Goal: Task Accomplishment & Management: Use online tool/utility

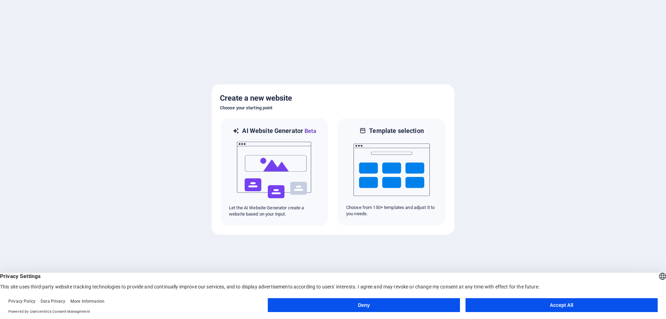
click at [519, 310] on button "Accept All" at bounding box center [562, 305] width 192 height 14
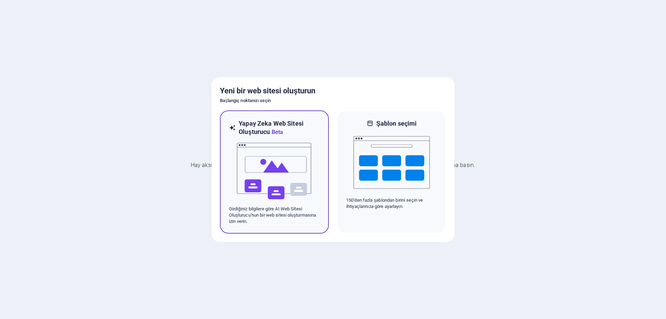
click at [303, 146] on img at bounding box center [274, 170] width 76 height 69
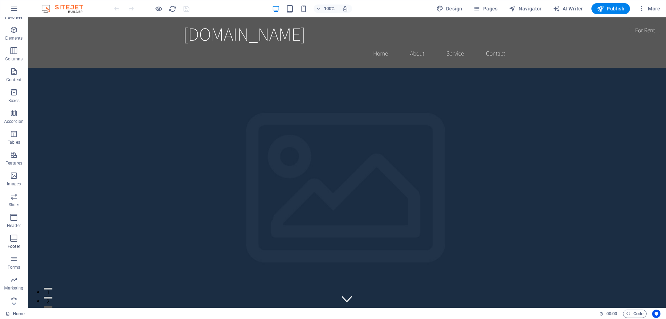
scroll to position [22, 0]
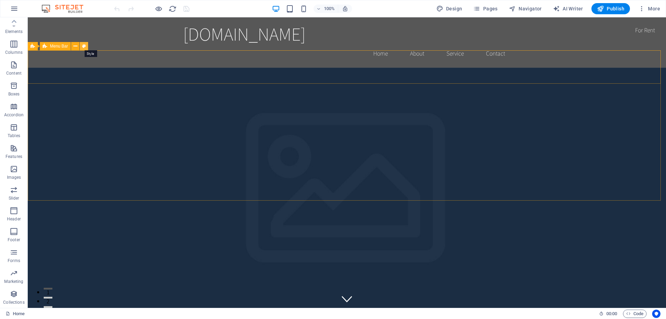
click at [85, 49] on icon at bounding box center [84, 46] width 4 height 7
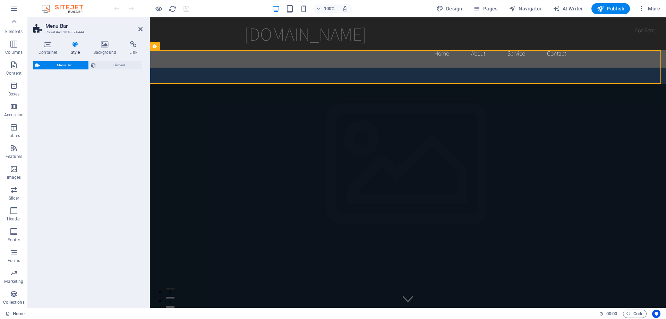
select select "rem"
select select "preset-menu-v2-home-hero-logo-nav-h1-menu"
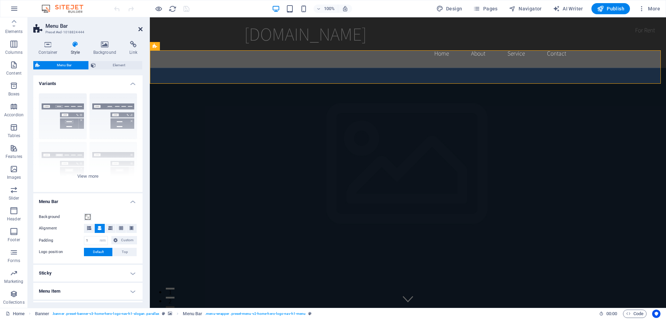
drag, startPoint x: 142, startPoint y: 31, endPoint x: 114, endPoint y: 14, distance: 32.5
click at [142, 31] on icon at bounding box center [140, 29] width 4 height 6
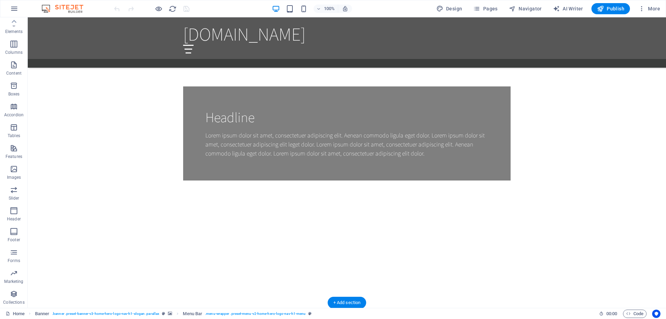
scroll to position [694, 0]
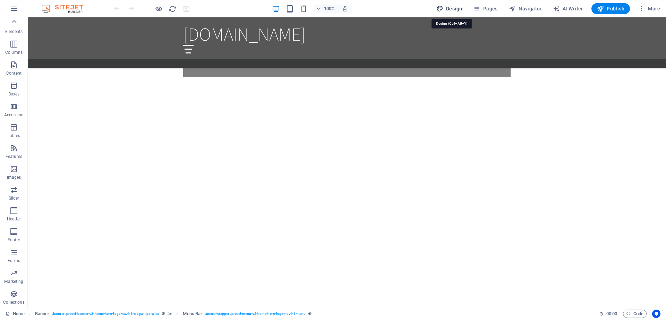
click at [448, 8] on span "Design" at bounding box center [449, 8] width 26 height 7
select select "rem"
select select "200"
select select "px"
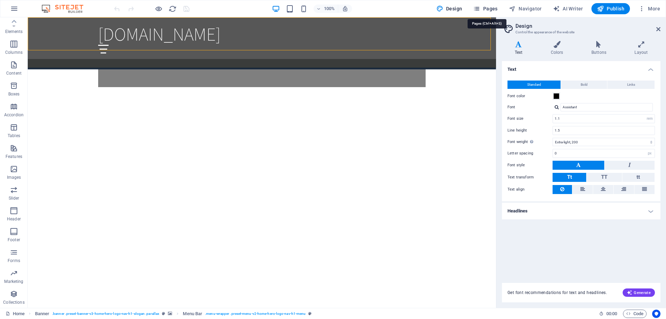
click at [491, 9] on span "Pages" at bounding box center [485, 8] width 24 height 7
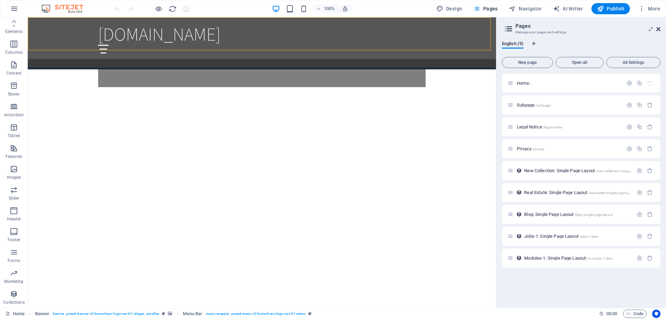
click at [658, 28] on icon at bounding box center [658, 29] width 4 height 6
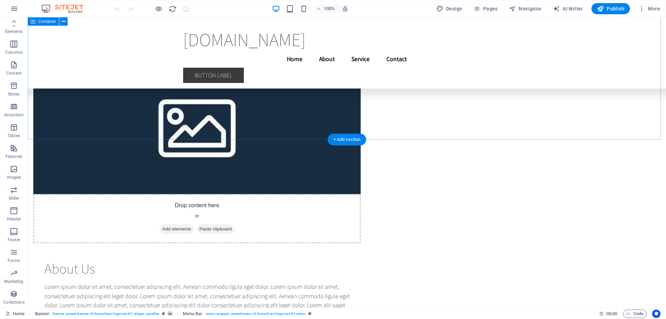
scroll to position [2215, 0]
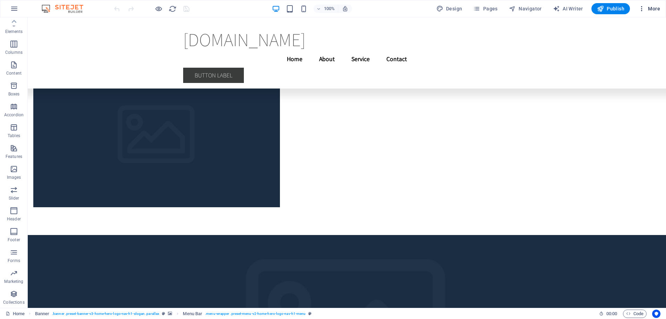
click at [638, 9] on button "More" at bounding box center [649, 8] width 27 height 11
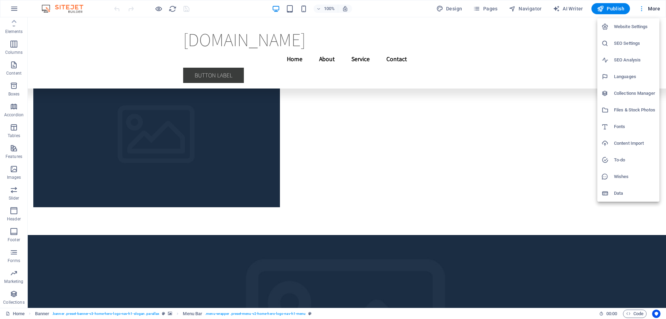
scroll to position [2029, 0]
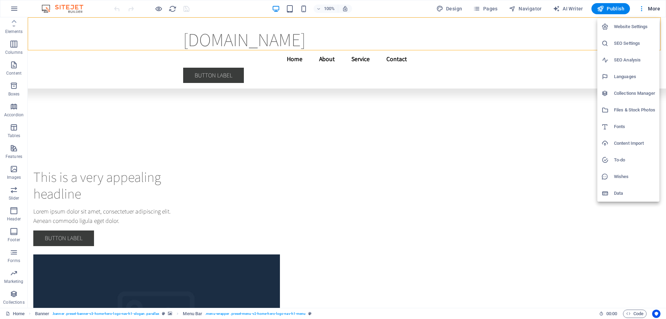
click at [636, 81] on li "Languages" at bounding box center [628, 76] width 62 height 17
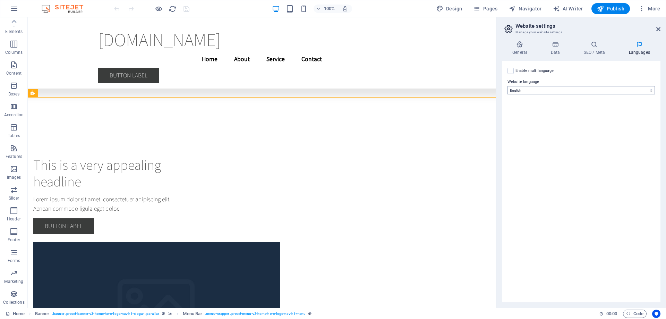
scroll to position [1949, 0]
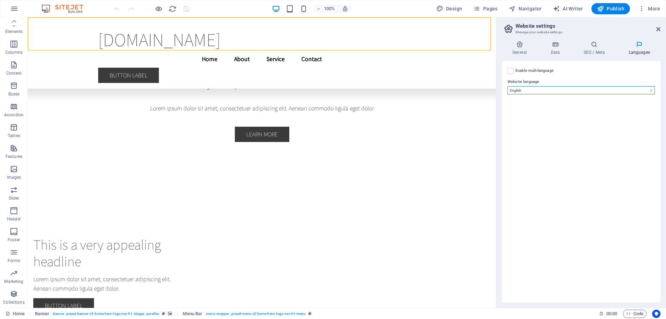
click at [538, 93] on select "Abkhazian Afar Afrikaans Akan Albanian Amharic Arabic Aragonese Armenian Assame…" at bounding box center [581, 90] width 147 height 8
select select "165"
click at [508, 86] on select "Abkhazian Afar Afrikaans Akan Albanian Amharic Arabic Aragonese Armenian Assame…" at bounding box center [581, 90] width 147 height 8
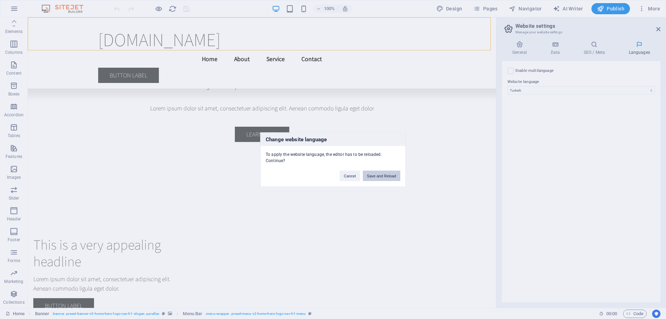
click at [380, 174] on button "Save and Reload" at bounding box center [381, 175] width 37 height 10
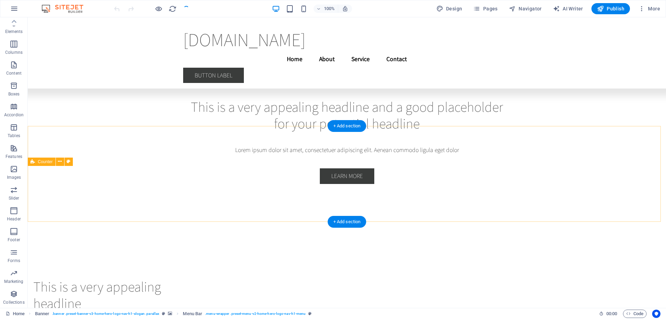
checkbox input "false"
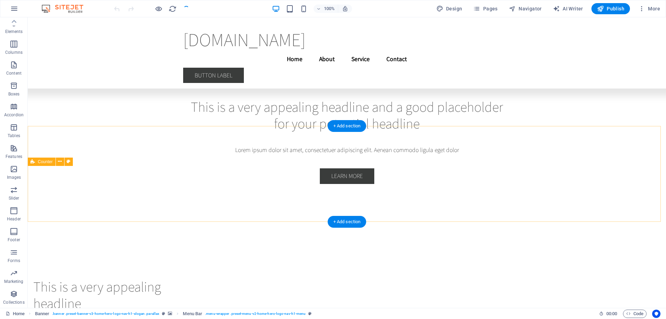
checkbox input "false"
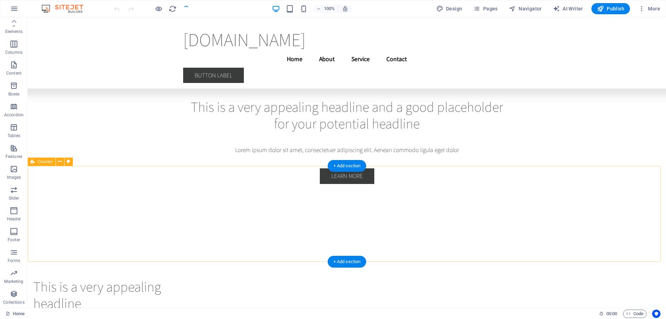
scroll to position [1988, 0]
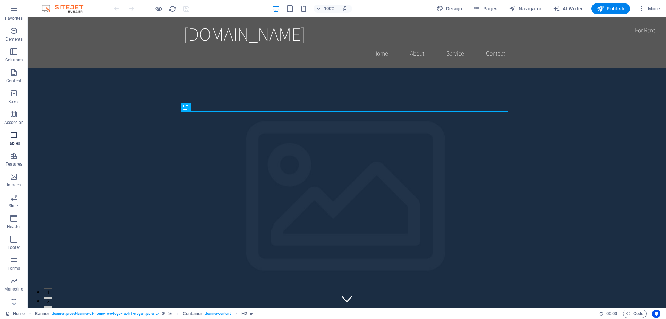
scroll to position [22, 0]
click at [16, 253] on icon "button" at bounding box center [14, 252] width 8 height 8
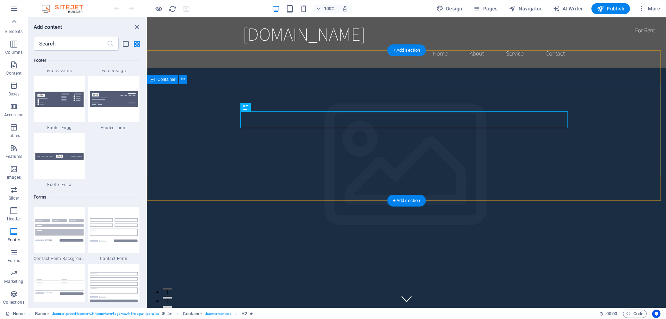
scroll to position [4926, 0]
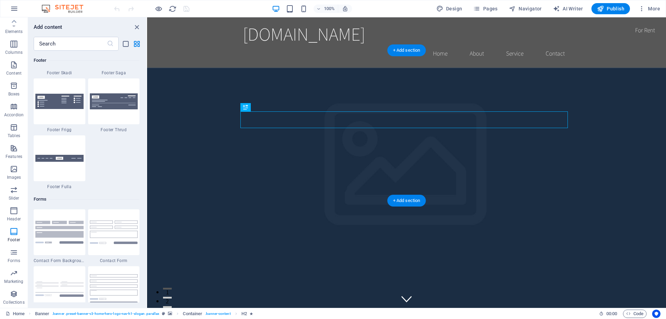
click at [256, 185] on figure at bounding box center [406, 213] width 519 height 290
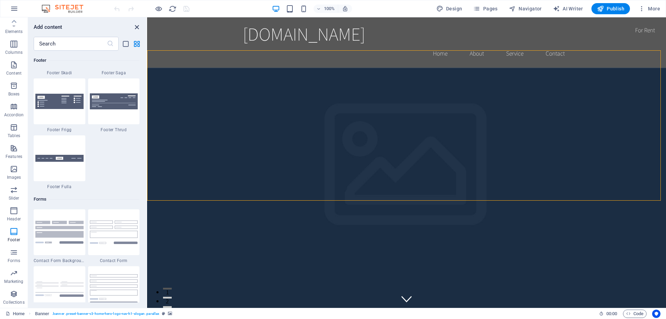
click at [138, 26] on icon "close panel" at bounding box center [137, 27] width 8 height 8
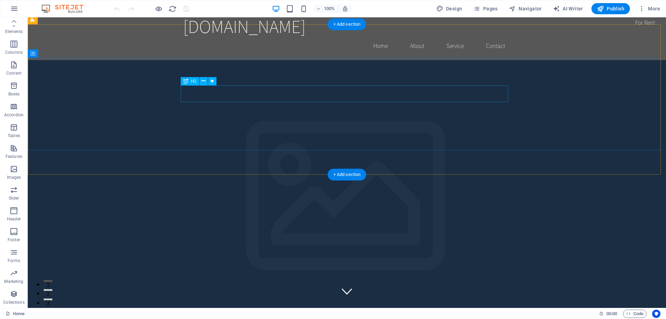
scroll to position [0, 0]
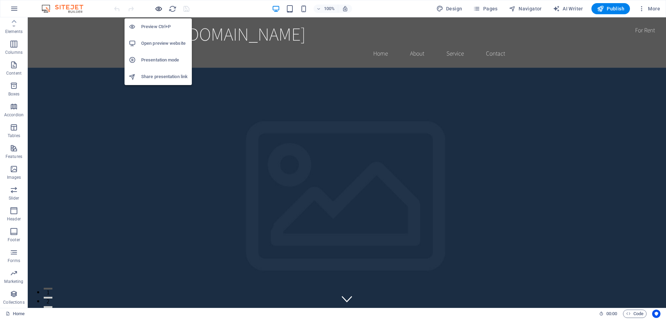
click at [160, 5] on icon "button" at bounding box center [159, 9] width 8 height 8
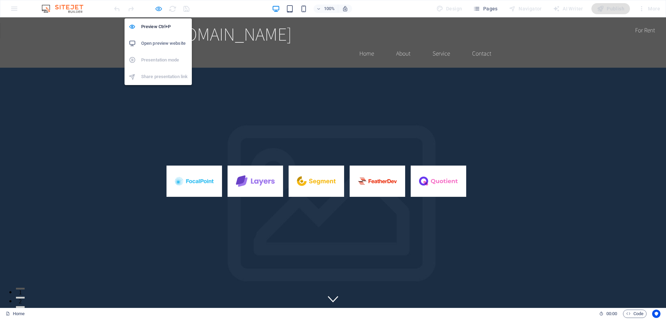
click at [160, 5] on icon "button" at bounding box center [159, 9] width 8 height 8
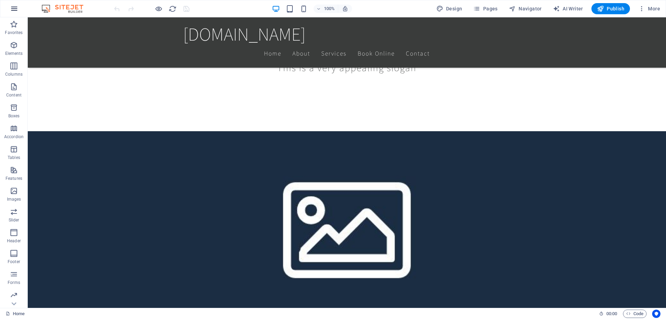
click at [12, 9] on icon "button" at bounding box center [14, 9] width 8 height 8
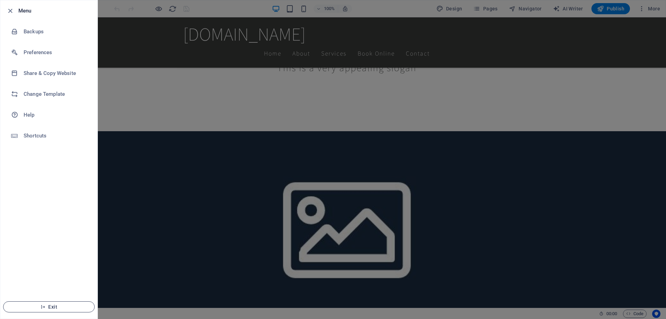
click at [30, 305] on span "Exit" at bounding box center [49, 307] width 80 height 6
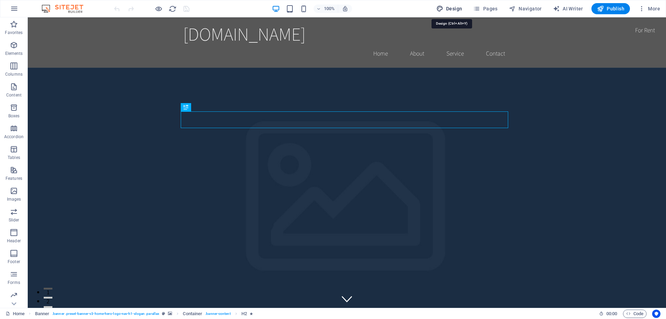
click at [457, 7] on span "Design" at bounding box center [449, 8] width 26 height 7
select select "rem"
select select "200"
select select "px"
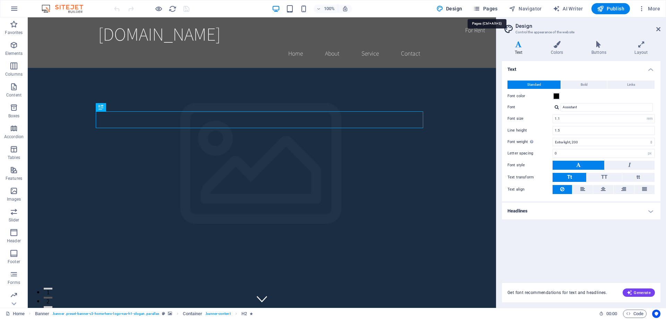
click at [485, 11] on span "Pages" at bounding box center [485, 8] width 24 height 7
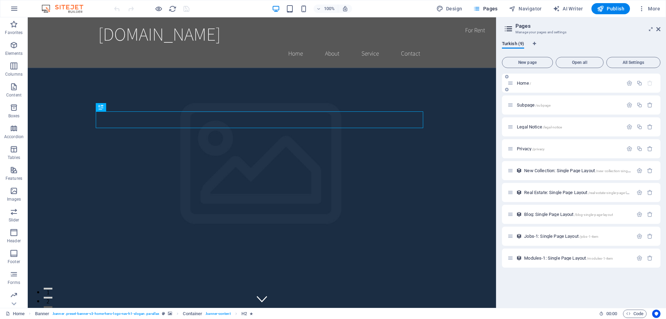
click at [545, 81] on p "Home /" at bounding box center [569, 83] width 104 height 5
click at [295, 45] on nav "Home About Service Contact" at bounding box center [261, 53] width 327 height 17
select select
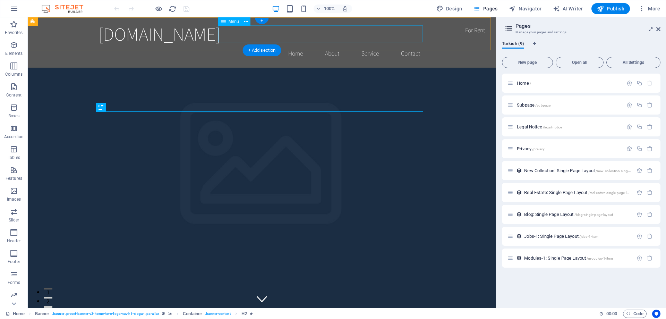
select select
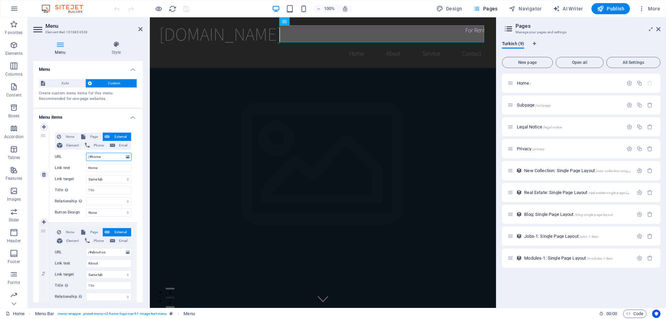
click at [101, 157] on input "/#home" at bounding box center [108, 157] width 45 height 8
click at [108, 169] on input "Home" at bounding box center [108, 168] width 45 height 8
type input "H"
type input "AN"
select select
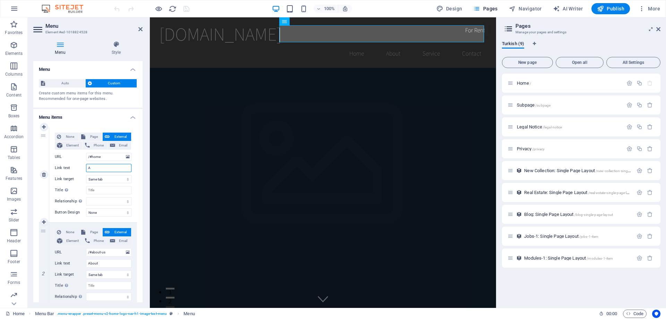
select select
type input "AN"
select select
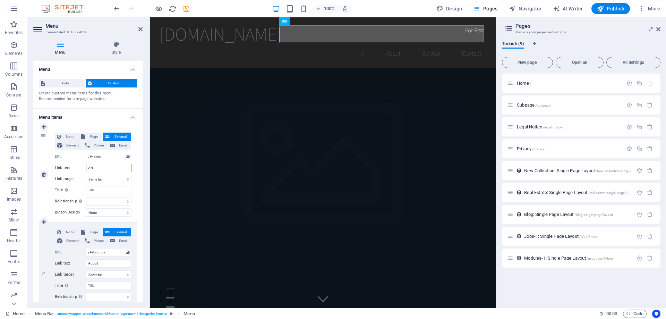
select select
type input "A"
select select
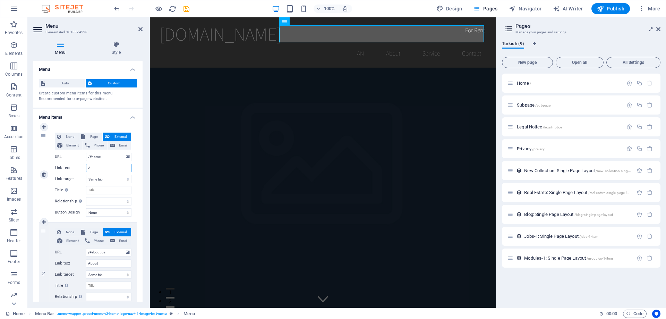
select select
type input "Ana"
select select
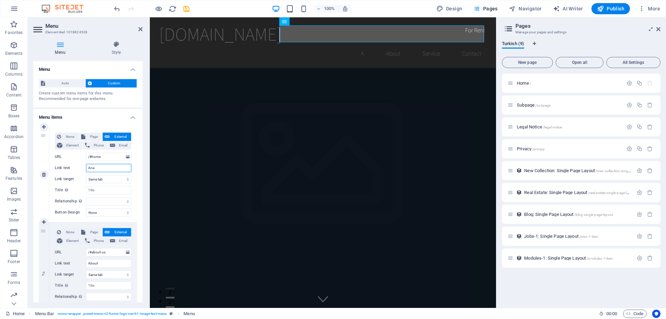
select select
type input "Ana Sayfa"
select select
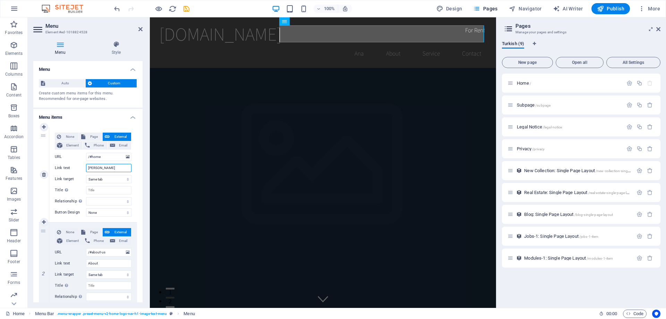
select select
type input "Ana Sayfa"
click at [376, 45] on nav "Ana Sayfa About Service Contact" at bounding box center [322, 53] width 327 height 17
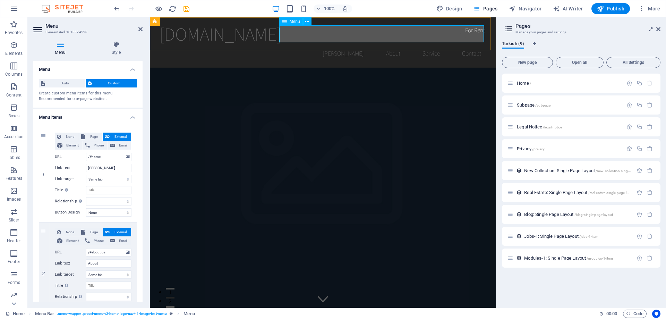
click at [385, 45] on nav "Ana Sayfa About Service Contact" at bounding box center [322, 53] width 327 height 17
click at [123, 45] on icon at bounding box center [116, 44] width 53 height 7
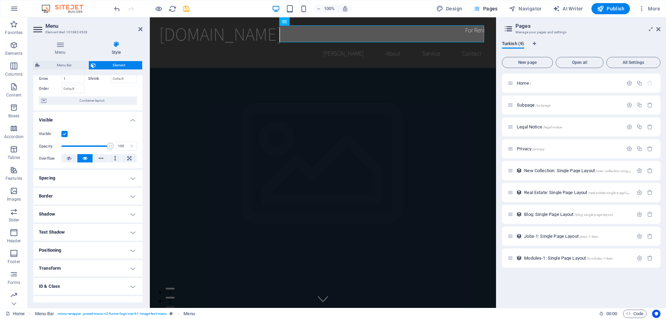
scroll to position [66, 0]
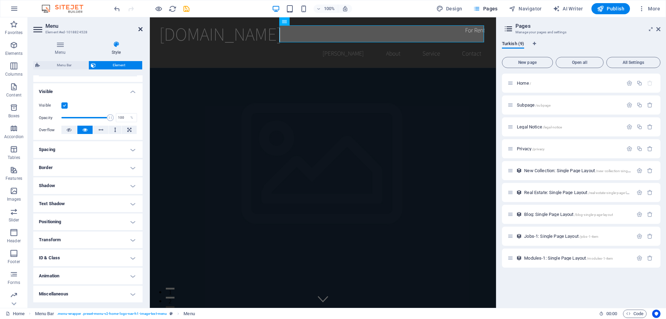
click at [138, 31] on icon at bounding box center [140, 29] width 4 height 6
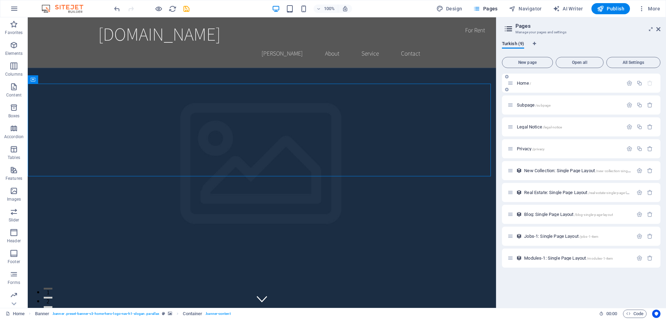
click at [526, 83] on span "Home /" at bounding box center [524, 82] width 14 height 5
click at [562, 105] on p "Subpage /subpage" at bounding box center [569, 105] width 104 height 5
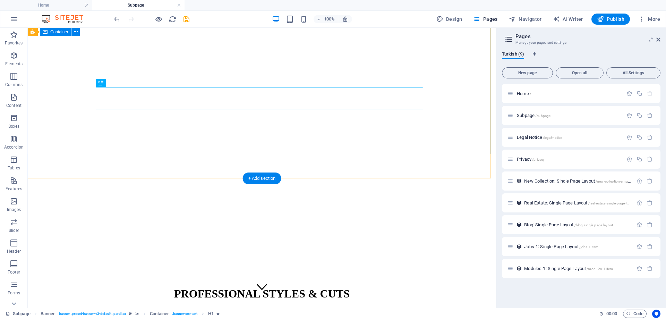
scroll to position [0, 0]
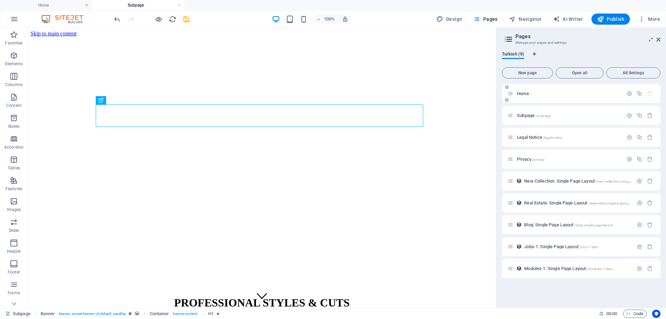
click at [517, 95] on span "Home /" at bounding box center [524, 93] width 14 height 5
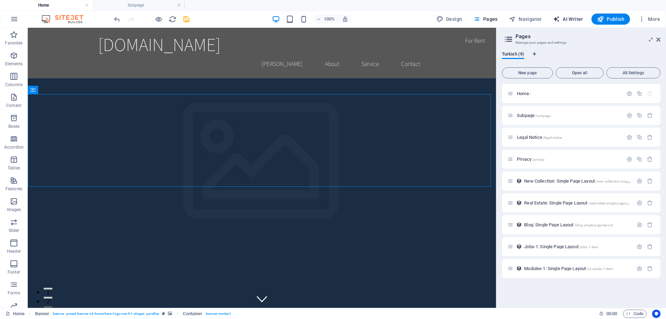
click at [570, 22] on span "AI Writer" at bounding box center [568, 19] width 30 height 7
select select "English"
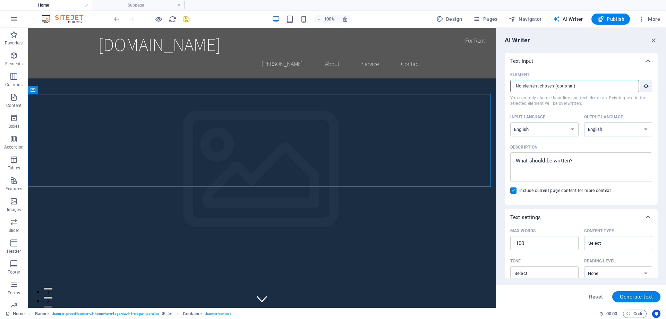
click at [593, 82] on input "Element ​ You can only choose headline and text elements. Existing text in the …" at bounding box center [572, 86] width 124 height 12
click at [564, 124] on select "Albanian Arabic Armenian Awadhi Azerbaijani Bashkir Basque Belarusian Bengali B…" at bounding box center [544, 129] width 68 height 14
click at [540, 19] on span "Navigator" at bounding box center [525, 19] width 33 height 7
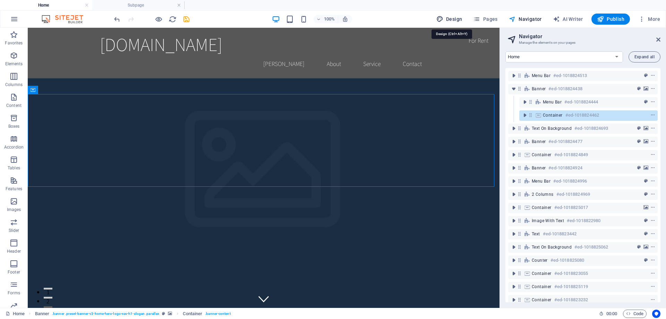
click at [456, 19] on span "Design" at bounding box center [449, 19] width 26 height 7
select select "rem"
select select "200"
select select "px"
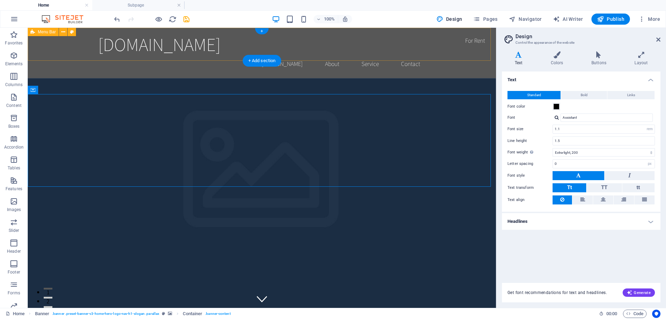
click at [469, 42] on div "itirazsistemi.com Ana Sayfa About Service Contact" at bounding box center [262, 53] width 468 height 50
click at [53, 32] on span "Menu Bar" at bounding box center [47, 32] width 18 height 4
click at [60, 33] on button at bounding box center [63, 32] width 8 height 8
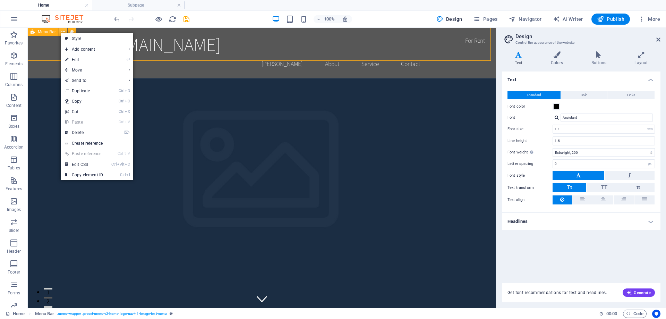
click at [60, 33] on button at bounding box center [63, 32] width 8 height 8
click at [75, 40] on link "Style" at bounding box center [97, 38] width 73 height 10
select select "rem"
select select "preset-menu-v2-home-logo-nav-h1-image-text-menu"
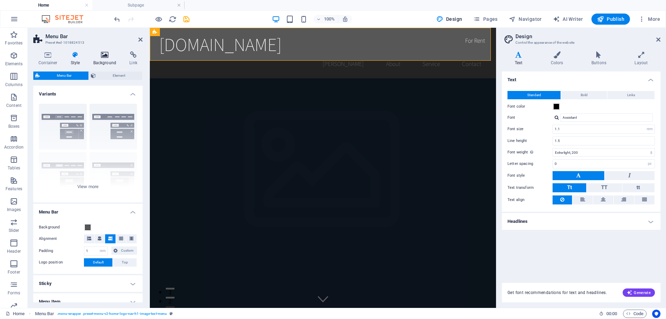
click at [105, 63] on h4 "Background" at bounding box center [106, 58] width 36 height 15
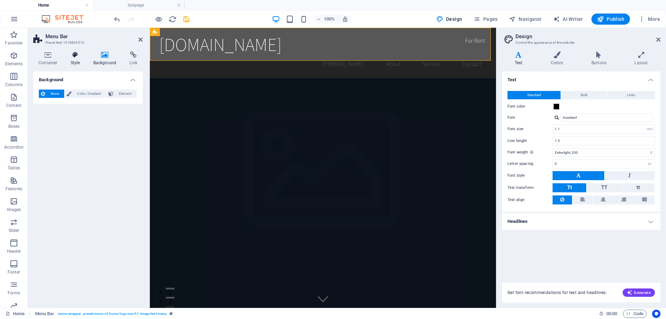
click at [79, 60] on h4 "Style" at bounding box center [77, 58] width 23 height 15
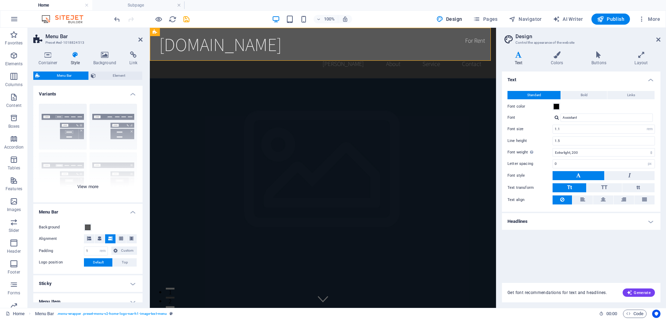
click at [86, 188] on div "Border Centered Default Fixed Loki Trigger Wide XXL" at bounding box center [87, 150] width 109 height 104
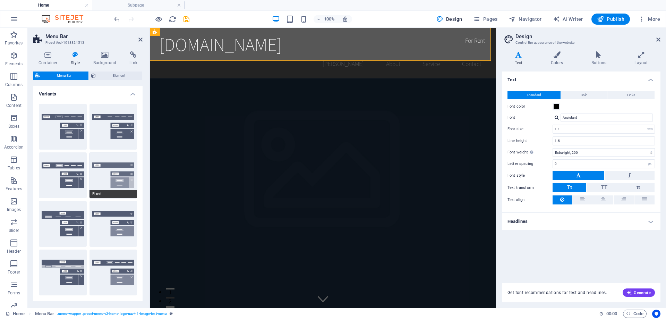
click at [103, 171] on button "Fixed" at bounding box center [114, 175] width 48 height 46
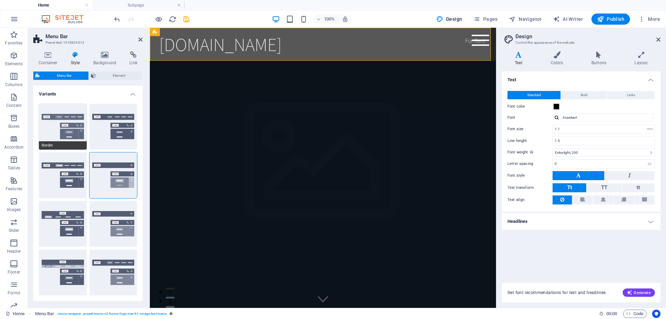
click at [51, 121] on button "Border" at bounding box center [63, 127] width 48 height 46
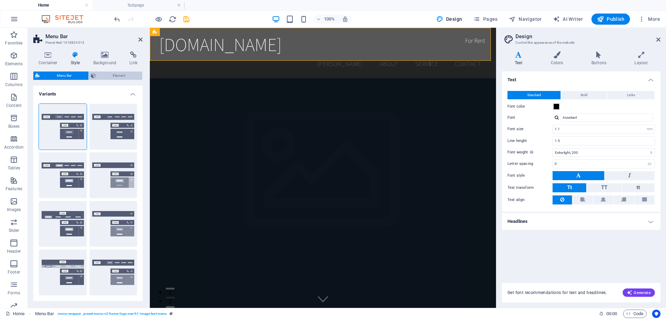
click at [99, 72] on span "Element" at bounding box center [119, 75] width 42 height 8
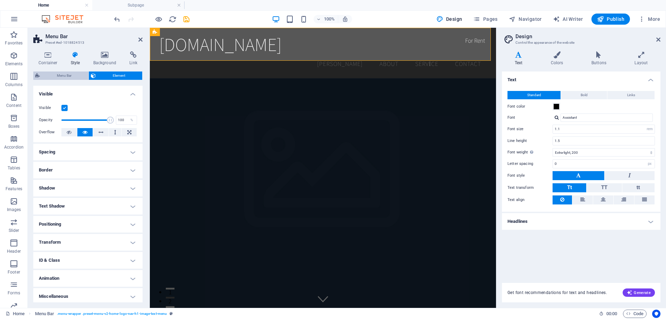
click at [58, 75] on span "Menu Bar" at bounding box center [64, 75] width 44 height 8
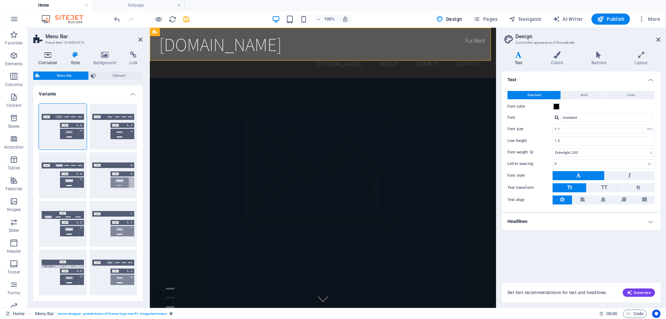
click at [53, 63] on h4 "Container" at bounding box center [49, 58] width 32 height 15
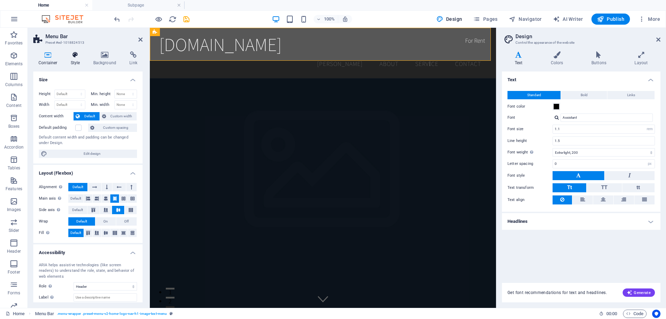
click at [68, 59] on h4 "Style" at bounding box center [77, 58] width 23 height 15
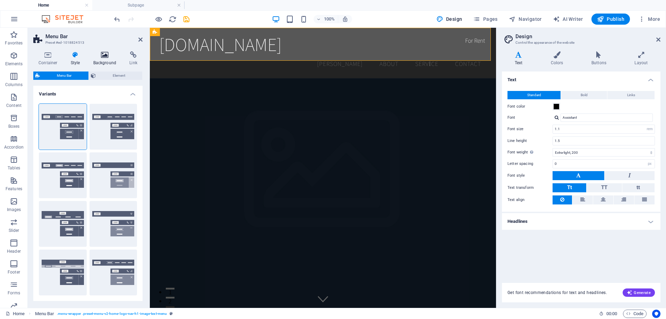
click at [100, 57] on icon at bounding box center [105, 54] width 34 height 7
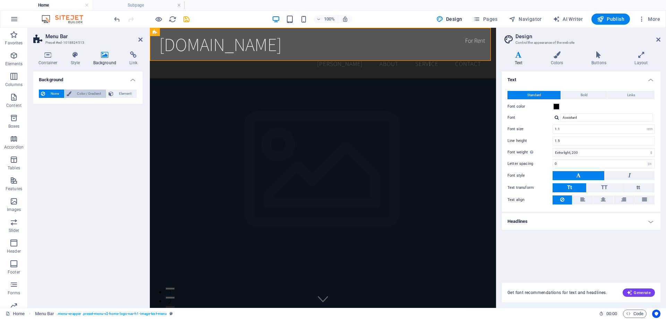
click at [82, 91] on span "Color / Gradient" at bounding box center [89, 94] width 31 height 8
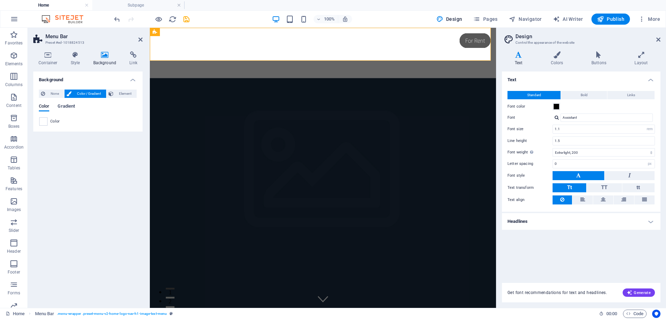
click at [61, 105] on span "Gradient" at bounding box center [66, 107] width 17 height 10
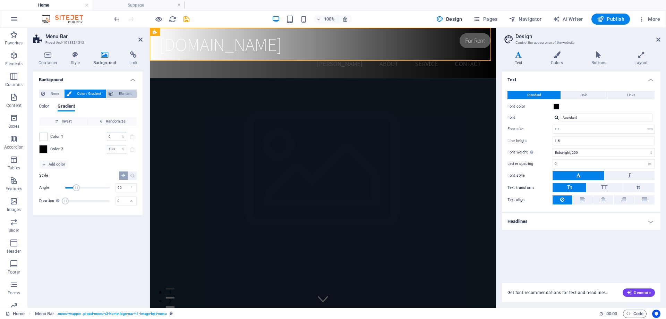
click at [118, 92] on span "Element" at bounding box center [125, 94] width 19 height 8
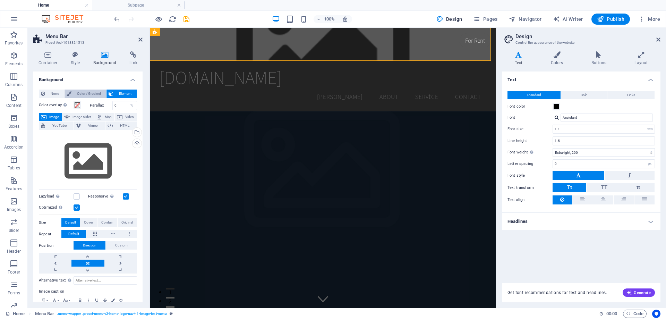
click at [85, 96] on span "Color / Gradient" at bounding box center [89, 94] width 31 height 8
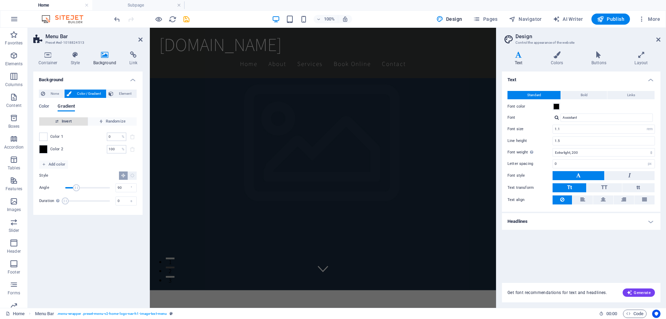
scroll to position [104, 0]
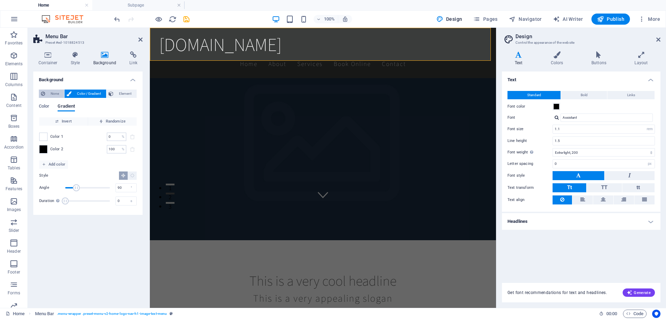
click at [55, 92] on span "None" at bounding box center [54, 94] width 15 height 8
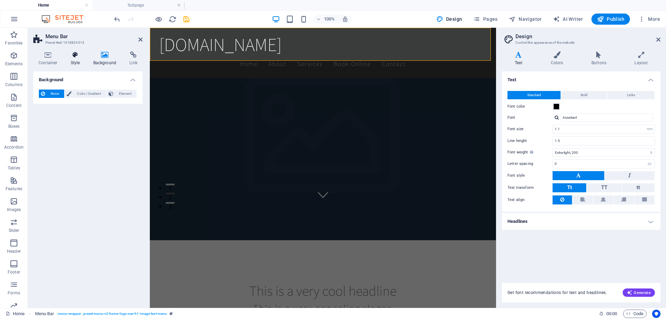
click at [79, 58] on icon at bounding box center [76, 54] width 20 height 7
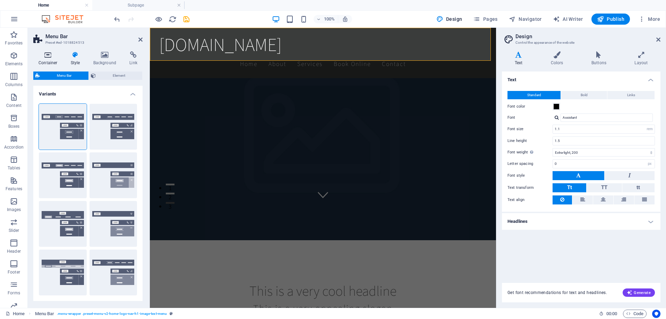
click at [48, 63] on h4 "Container" at bounding box center [49, 58] width 32 height 15
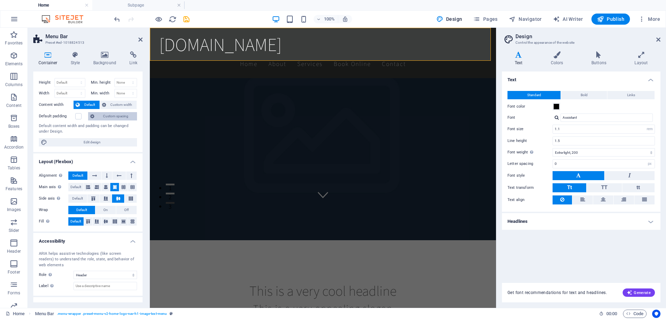
scroll to position [0, 0]
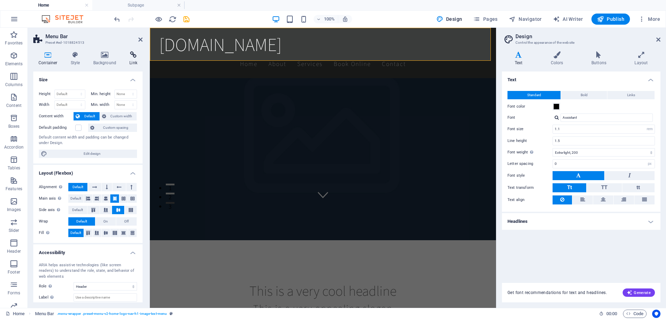
click at [128, 54] on icon at bounding box center [133, 54] width 18 height 7
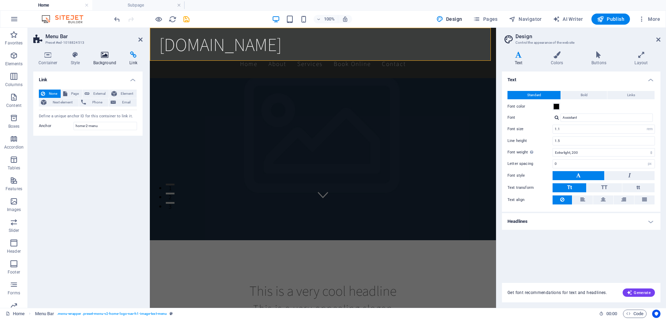
click at [112, 59] on h4 "Background" at bounding box center [106, 58] width 36 height 15
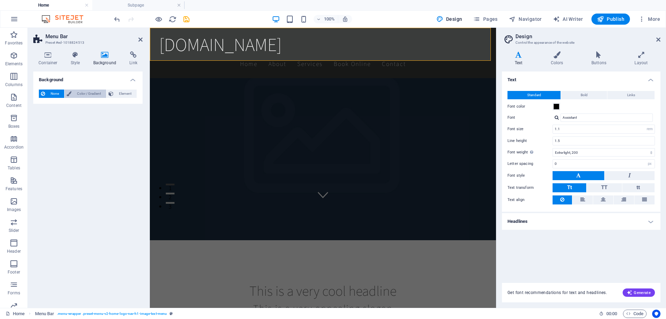
click at [85, 93] on span "Color / Gradient" at bounding box center [89, 94] width 31 height 8
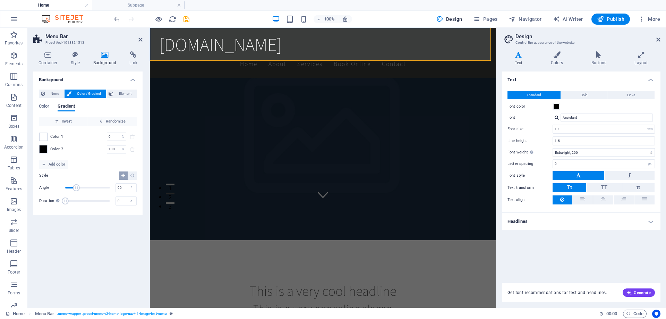
click at [62, 138] on span "Color 1" at bounding box center [56, 137] width 13 height 6
click at [49, 137] on div "Color 1 0 % ​" at bounding box center [87, 137] width 97 height 8
click at [45, 138] on span at bounding box center [44, 137] width 8 height 8
type input "#ffffff"
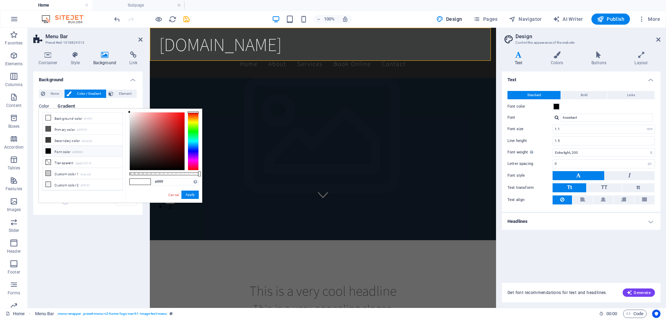
click at [80, 101] on div "Color Gradient Color Invert Randomize Color 1 0 % ​ Color 2 100 % ​ Add color S…" at bounding box center [88, 153] width 98 height 111
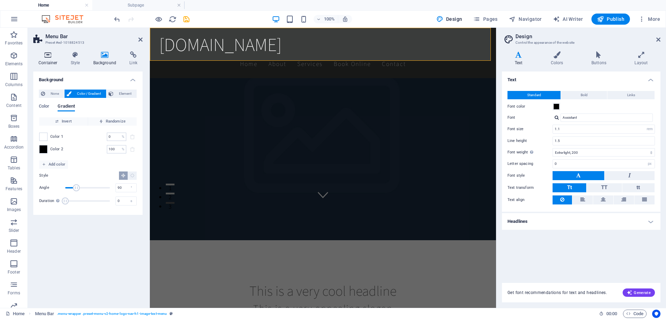
click at [48, 64] on h4 "Container" at bounding box center [49, 58] width 32 height 15
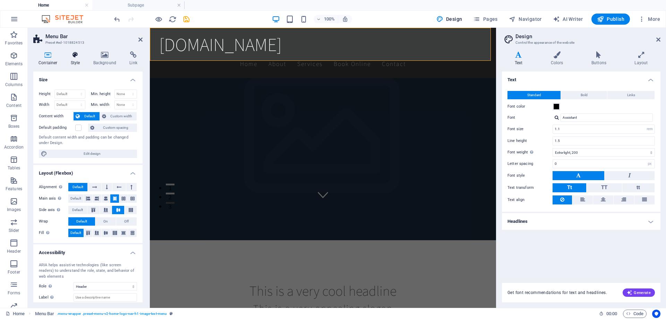
click at [68, 63] on h4 "Style" at bounding box center [77, 58] width 23 height 15
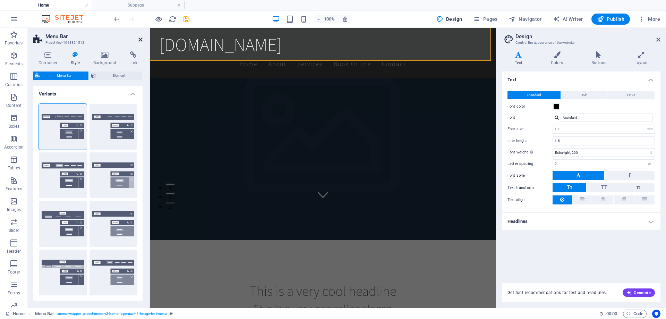
click at [140, 40] on icon at bounding box center [140, 40] width 4 height 6
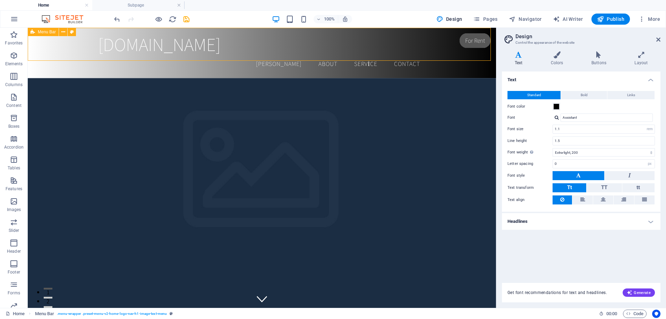
click at [35, 33] on div "Menu Bar" at bounding box center [43, 32] width 31 height 8
click at [63, 32] on icon at bounding box center [63, 31] width 4 height 7
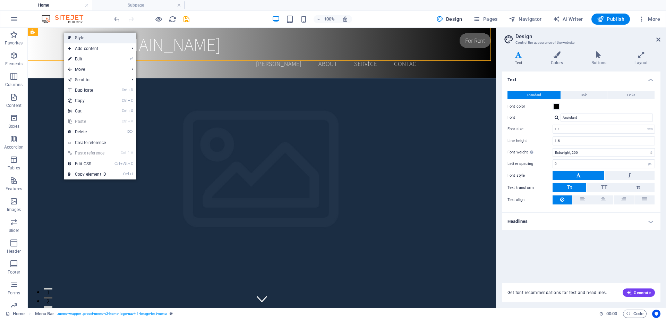
click at [101, 33] on link "Style" at bounding box center [100, 38] width 73 height 10
select select "rem"
select select "preset-menu-v2-home-logo-nav-h1-image-text-menu"
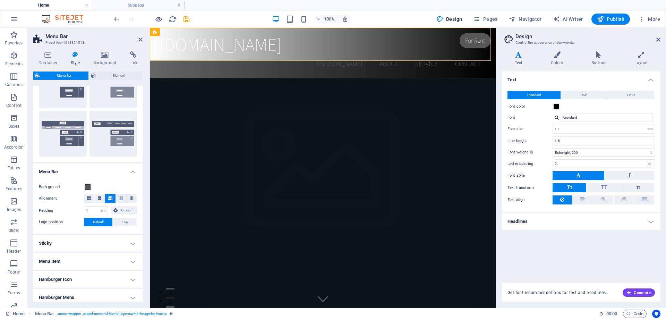
scroll to position [173, 0]
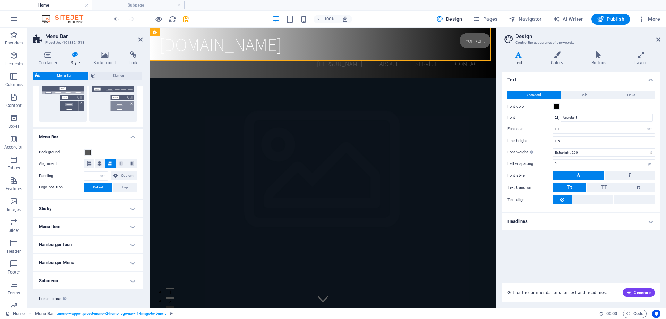
click at [90, 227] on h4 "Menu Item" at bounding box center [87, 226] width 109 height 17
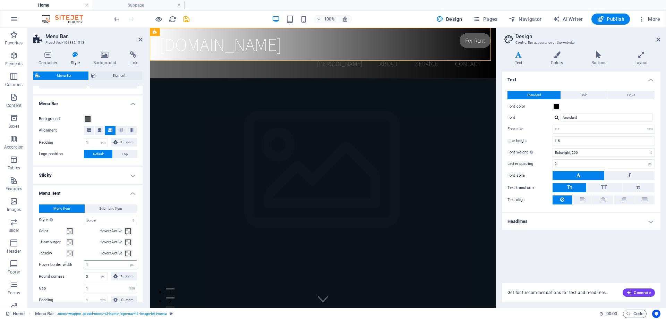
scroll to position [243, 0]
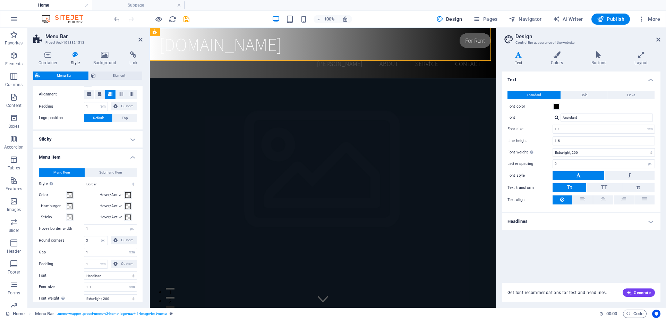
click at [82, 139] on h4 "Sticky" at bounding box center [87, 139] width 109 height 17
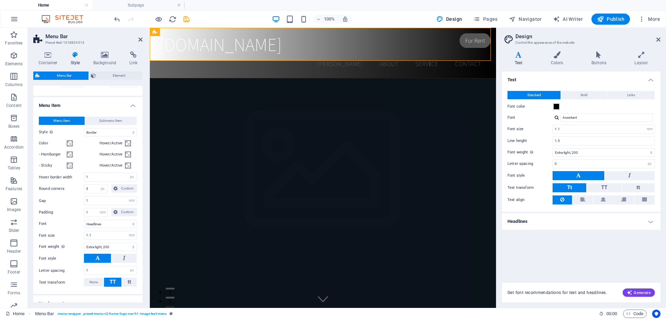
scroll to position [487, 0]
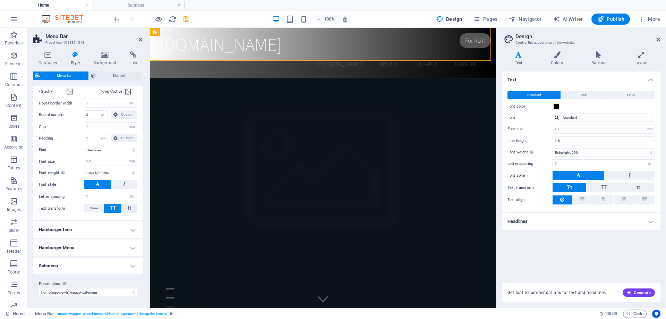
click at [89, 235] on h4 "Hamburger Icon" at bounding box center [87, 229] width 109 height 17
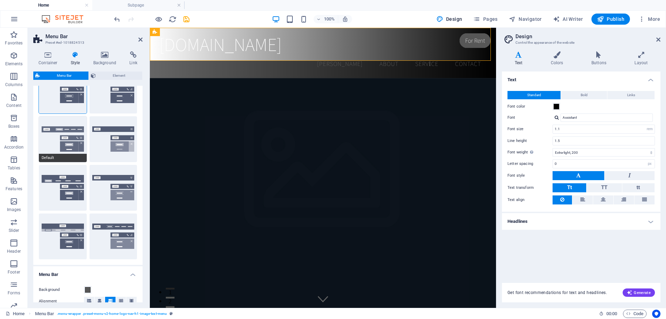
scroll to position [0, 0]
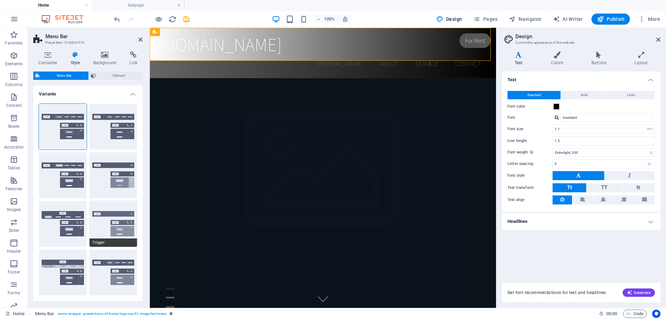
click at [112, 220] on button "Trigger" at bounding box center [114, 224] width 48 height 46
select select "sticky_menu"
select select "hover_border_vertical"
type input "1"
type input "0"
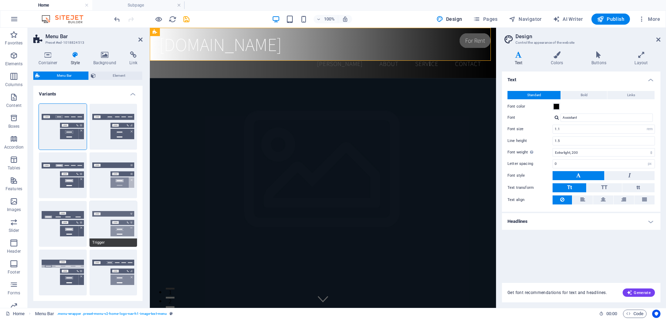
type input "2"
select select "link-special-font"
type input "1.5"
select select "rem"
select select "700"
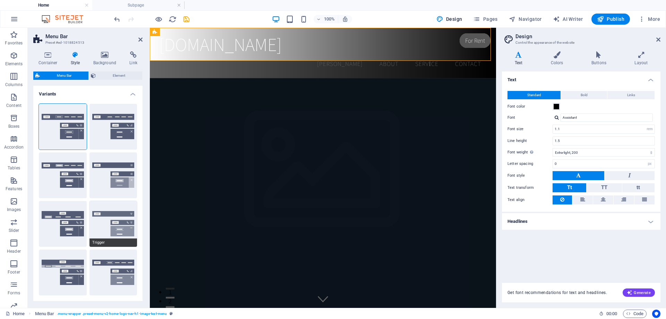
type input "0"
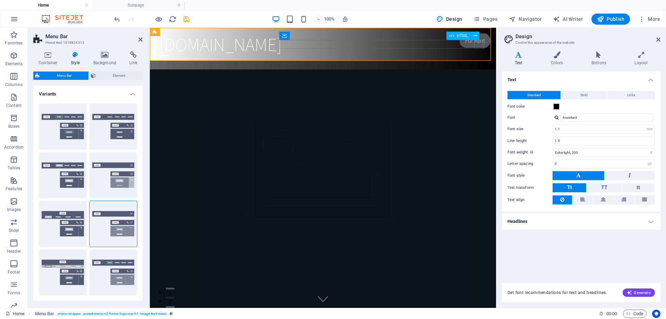
click at [478, 49] on div "itirazsistemi.com Ana Sayfa About Service Contact" at bounding box center [323, 49] width 346 height 42
click at [478, 55] on div at bounding box center [322, 59] width 327 height 9
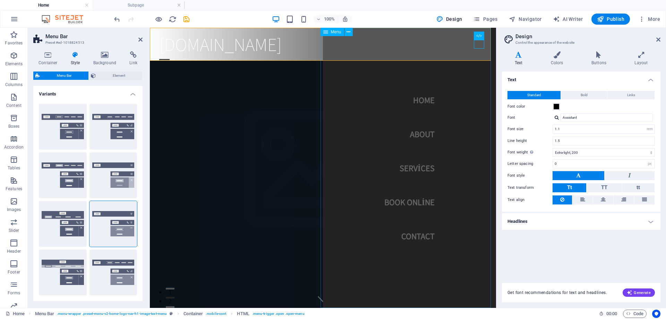
click at [478, 48] on nav "Home About Services Book Online Contact" at bounding box center [409, 168] width 173 height 280
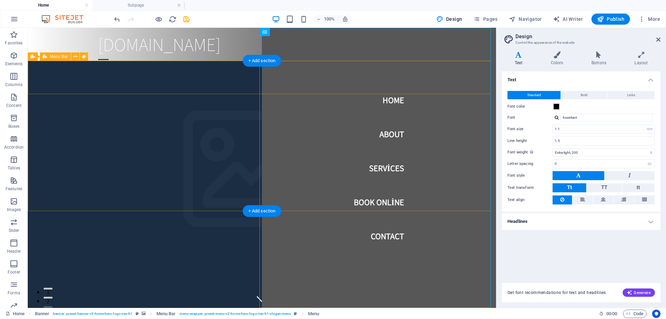
click at [335, 68] on nav "Home About Services Book Online Contact" at bounding box center [379, 168] width 234 height 280
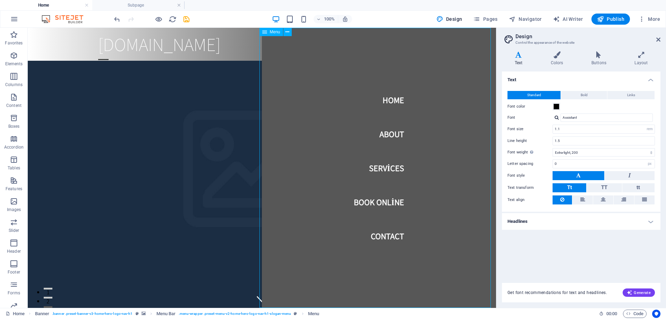
click at [325, 91] on nav "Home About Services Book Online Contact" at bounding box center [379, 168] width 234 height 280
click at [356, 102] on nav "Home About Services Book Online Contact" at bounding box center [379, 168] width 234 height 280
click at [383, 105] on nav "Home About Services Book Online Contact" at bounding box center [379, 168] width 234 height 280
drag, startPoint x: 386, startPoint y: 100, endPoint x: 259, endPoint y: 61, distance: 133.3
click at [379, 99] on nav "Home About Services Book Online Contact" at bounding box center [379, 168] width 234 height 280
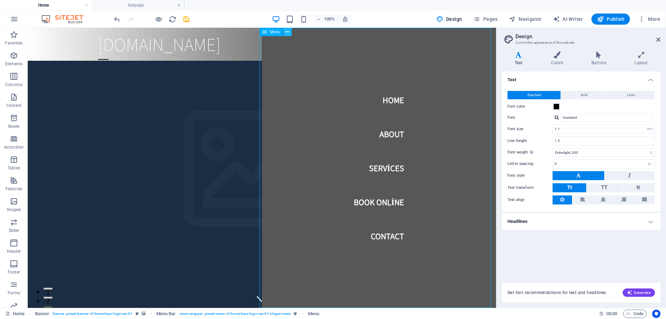
click at [288, 32] on icon at bounding box center [288, 31] width 4 height 7
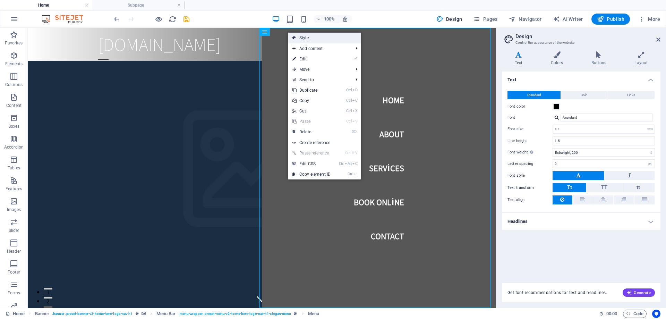
drag, startPoint x: 302, startPoint y: 37, endPoint x: 140, endPoint y: 43, distance: 161.4
click at [302, 37] on link "Style" at bounding box center [324, 38] width 73 height 10
select select "rem"
select select "preset-menu-v2-home-hero-logo-nav-h1-slogan-menu"
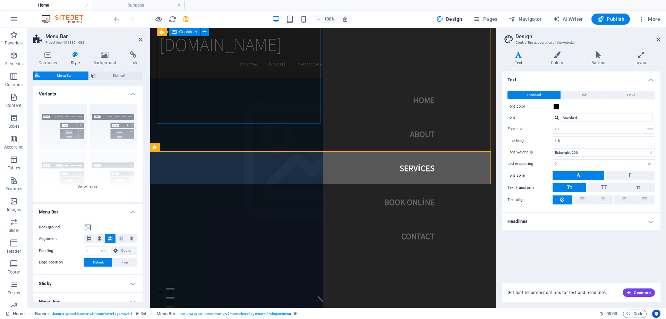
scroll to position [253, 0]
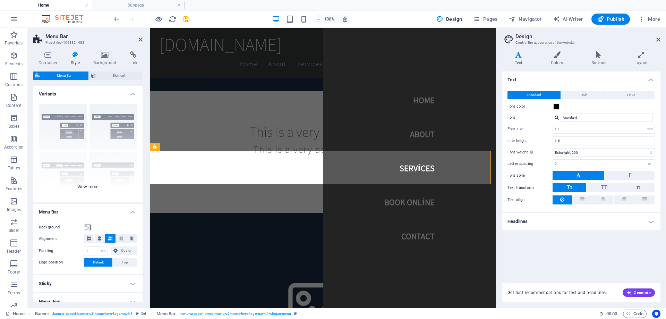
click at [95, 188] on div "Border Centered Default Fixed Loki Trigger Wide XXL" at bounding box center [87, 150] width 109 height 104
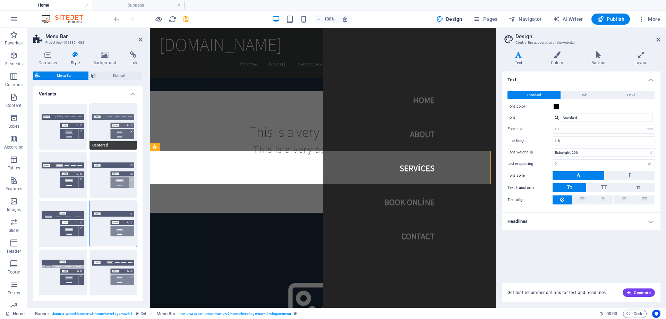
click at [105, 121] on button "Centered" at bounding box center [114, 127] width 48 height 46
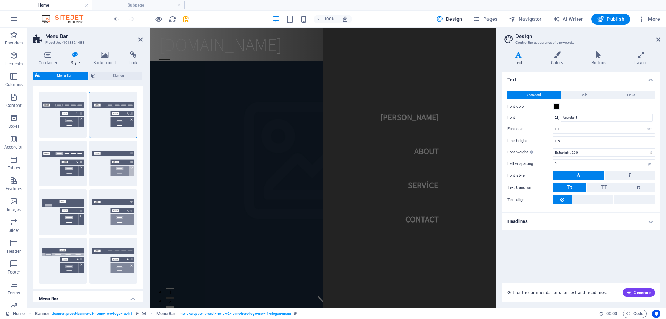
scroll to position [0, 0]
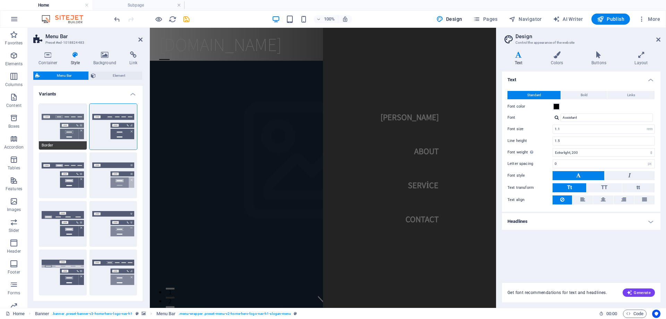
click at [82, 121] on button "Border" at bounding box center [63, 127] width 48 height 46
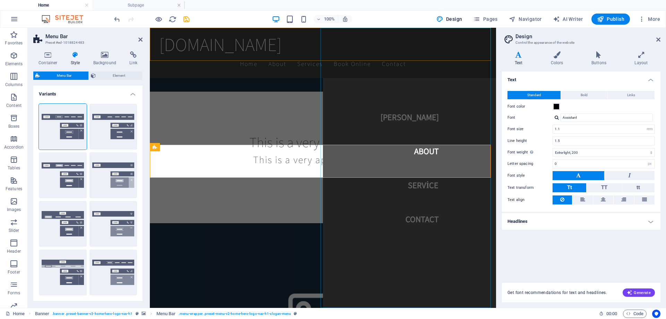
click at [323, 76] on nav "Ana Sayfa About Service Contact" at bounding box center [409, 168] width 173 height 280
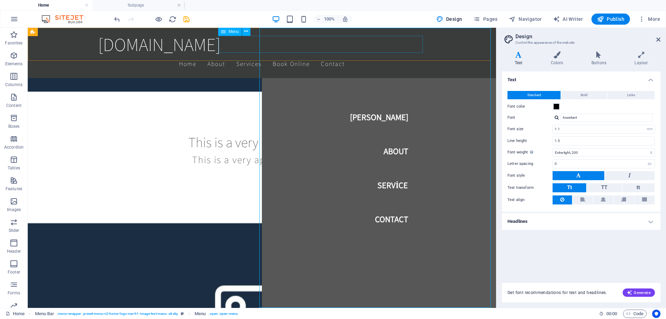
click at [245, 55] on nav "Home About Services Book Online Contact" at bounding box center [261, 63] width 327 height 17
click at [252, 55] on nav "Home About Services Book Online Contact" at bounding box center [261, 63] width 327 height 17
select select
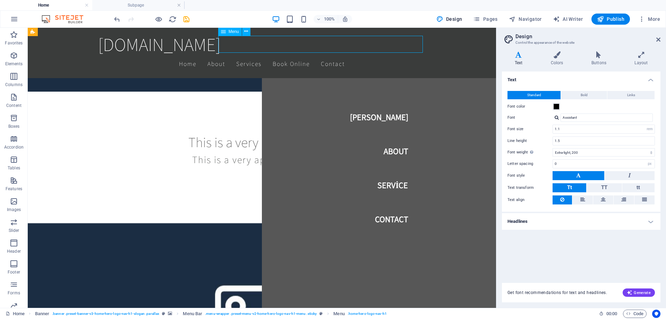
select select
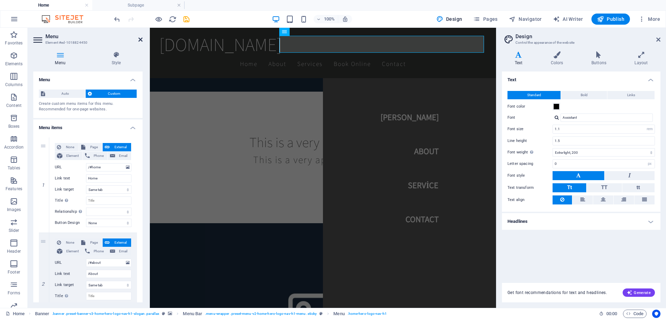
click at [139, 40] on icon at bounding box center [140, 40] width 4 height 6
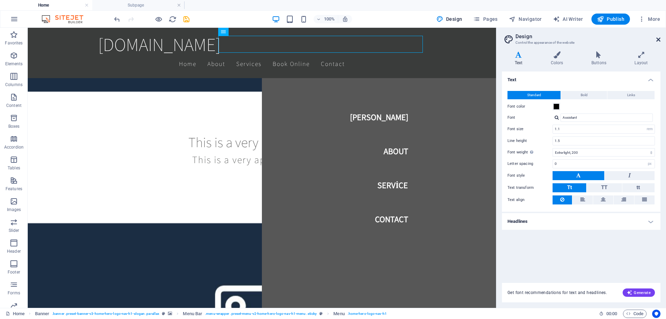
click at [660, 38] on icon at bounding box center [658, 40] width 4 height 6
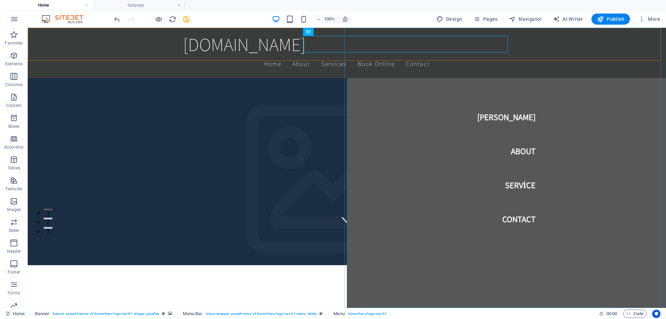
scroll to position [0, 0]
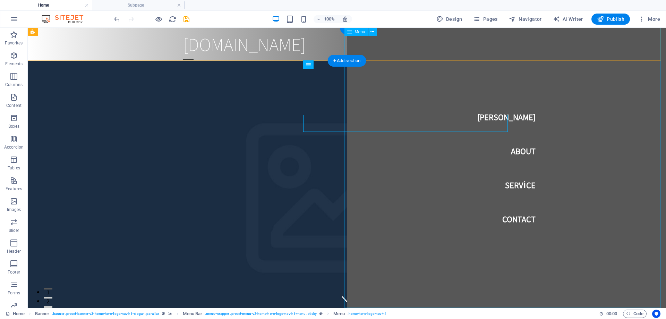
click at [194, 55] on div at bounding box center [188, 59] width 10 height 9
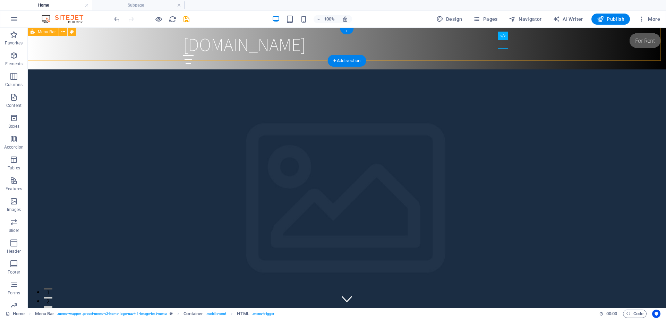
click at [470, 59] on div "itirazsistemi.com Ana Sayfa About Service Contact" at bounding box center [347, 49] width 638 height 42
click at [499, 55] on div at bounding box center [346, 59] width 327 height 9
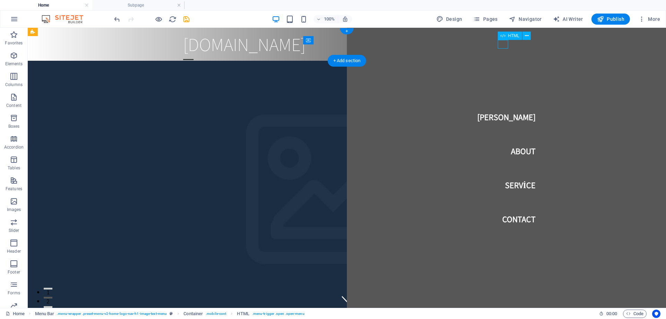
click at [194, 55] on div at bounding box center [188, 59] width 10 height 9
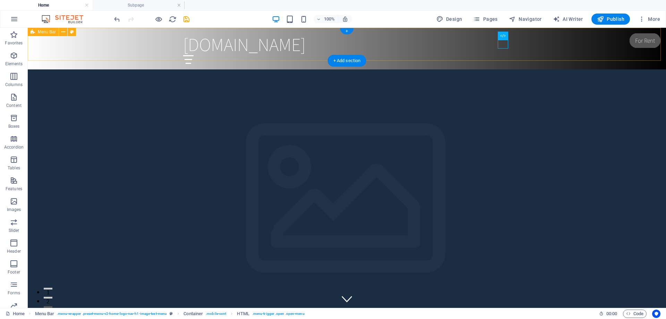
click at [150, 54] on div "itirazsistemi.com Ana Sayfa About Service Contact" at bounding box center [347, 49] width 638 height 42
click at [65, 32] on icon at bounding box center [63, 31] width 4 height 7
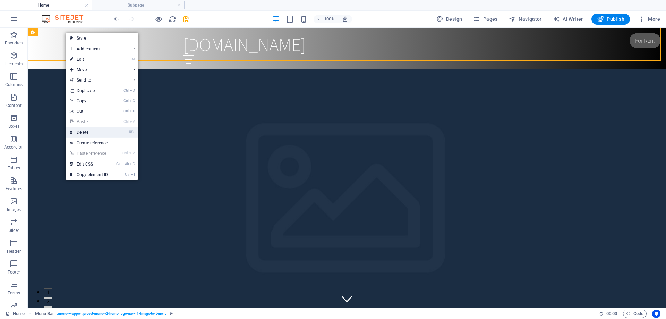
click at [100, 131] on link "⌦ Delete" at bounding box center [89, 132] width 46 height 10
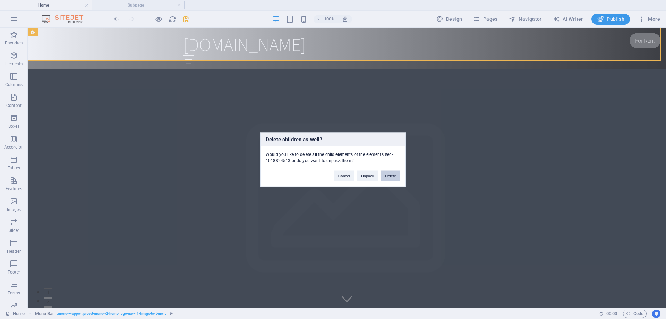
click at [389, 176] on button "Delete" at bounding box center [390, 175] width 19 height 10
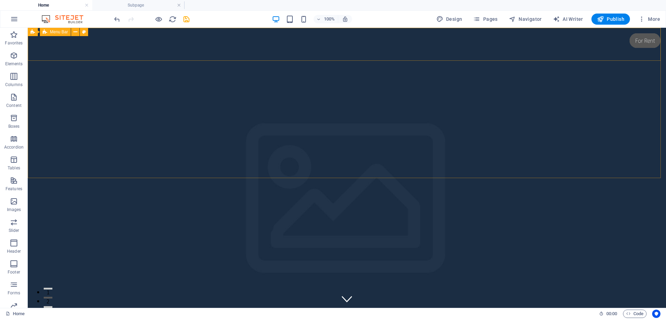
click at [63, 33] on span "Menu Bar" at bounding box center [59, 32] width 18 height 4
click at [56, 33] on span "Menu Bar" at bounding box center [59, 32] width 18 height 4
click at [86, 31] on button at bounding box center [84, 32] width 8 height 8
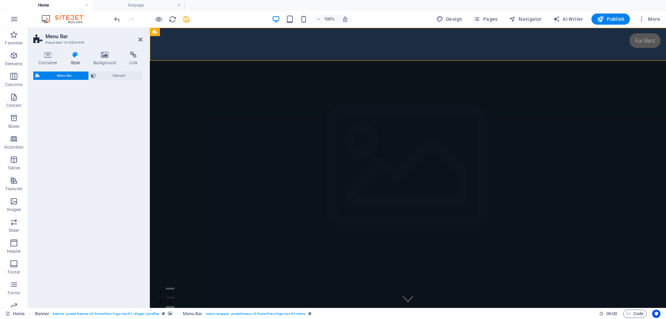
select select "rem"
select select "preset-menu-v2-home-hero-logo-nav-h1-menu"
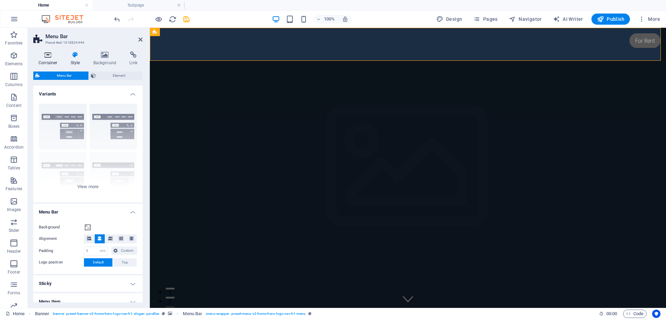
click at [46, 52] on icon at bounding box center [47, 54] width 29 height 7
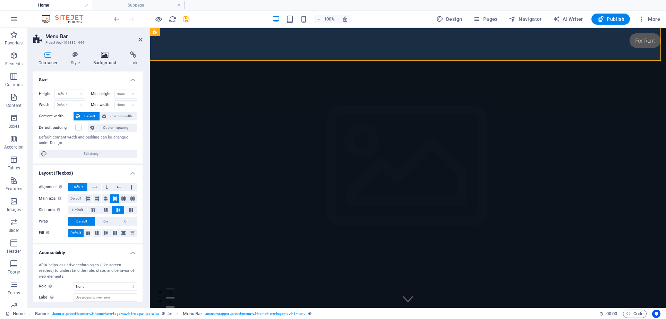
click at [107, 56] on icon at bounding box center [105, 54] width 34 height 7
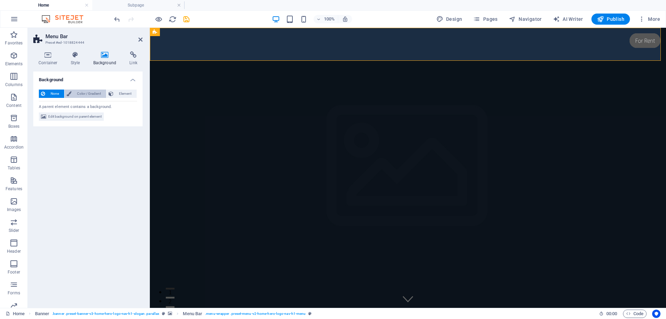
click at [82, 96] on span "Color / Gradient" at bounding box center [89, 94] width 31 height 8
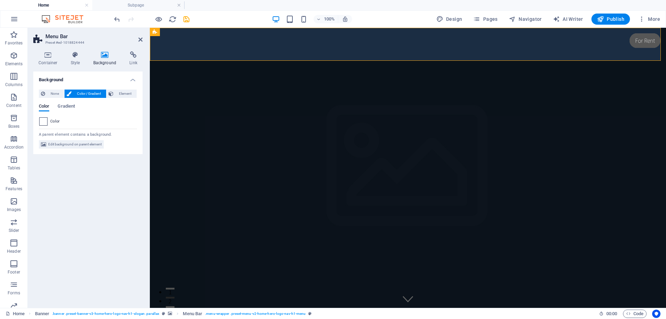
click at [44, 121] on span at bounding box center [44, 122] width 8 height 8
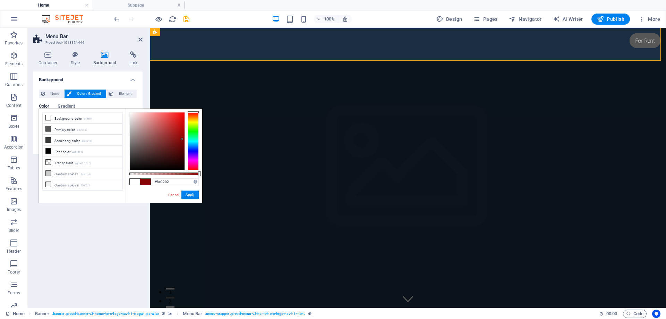
drag, startPoint x: 135, startPoint y: 120, endPoint x: 184, endPoint y: 137, distance: 51.7
click at [184, 137] on div at bounding box center [157, 141] width 55 height 58
drag, startPoint x: 192, startPoint y: 120, endPoint x: 192, endPoint y: 113, distance: 7.3
click at [196, 113] on div at bounding box center [193, 141] width 11 height 58
click at [126, 94] on span "Element" at bounding box center [125, 94] width 19 height 8
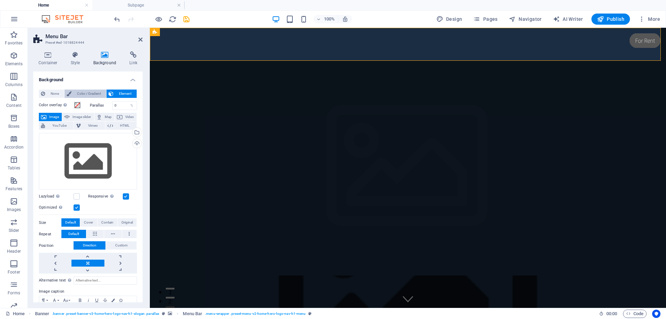
click at [71, 96] on button "Color / Gradient" at bounding box center [86, 94] width 42 height 8
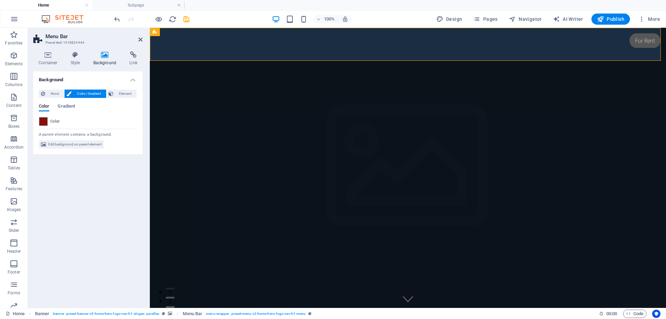
drag, startPoint x: 51, startPoint y: 121, endPoint x: 43, endPoint y: 123, distance: 7.9
click at [48, 122] on div "Color" at bounding box center [87, 121] width 97 height 8
click at [43, 123] on span at bounding box center [44, 122] width 8 height 8
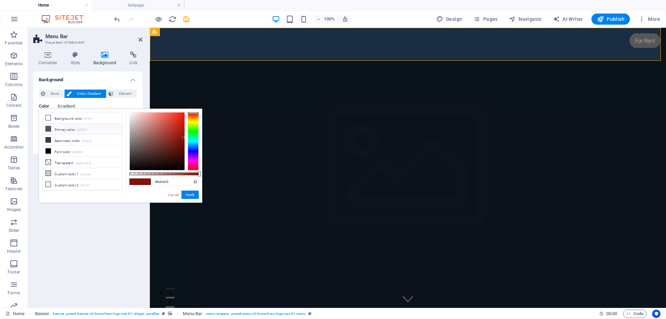
click at [63, 133] on li "Primary color #575757" at bounding box center [83, 128] width 80 height 11
click at [58, 137] on li "Secondary color #3a3c3b" at bounding box center [83, 140] width 80 height 11
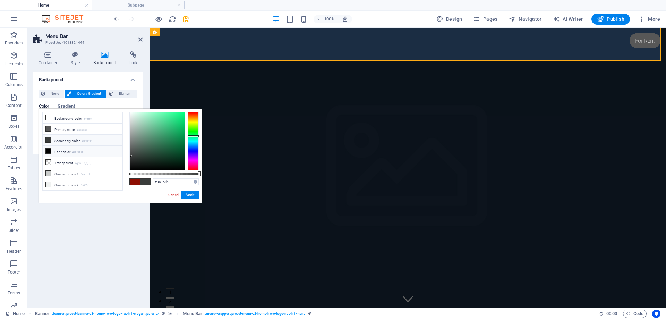
click at [61, 146] on li "Font color #000000" at bounding box center [83, 151] width 80 height 11
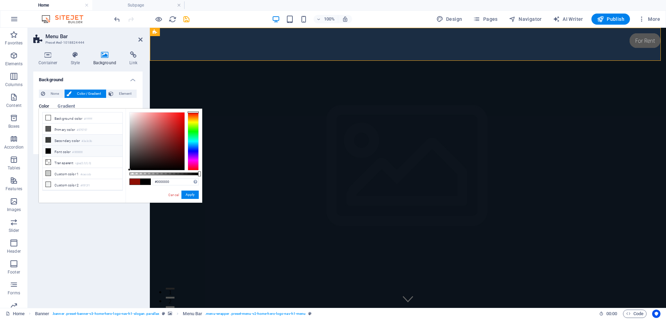
click at [61, 137] on li "Secondary color #3a3c3b" at bounding box center [83, 140] width 80 height 11
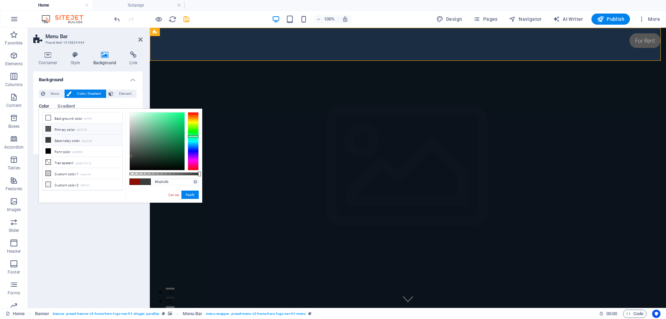
click at [61, 128] on li "Primary color #575757" at bounding box center [83, 128] width 80 height 11
click at [63, 114] on li "Background color #ffffff" at bounding box center [83, 117] width 80 height 11
type input "#ffffff"
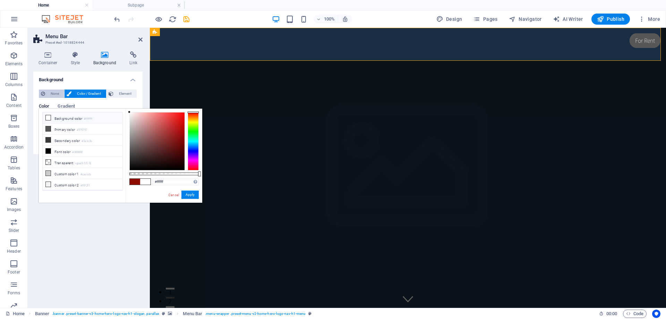
click at [57, 94] on span "None" at bounding box center [54, 94] width 15 height 8
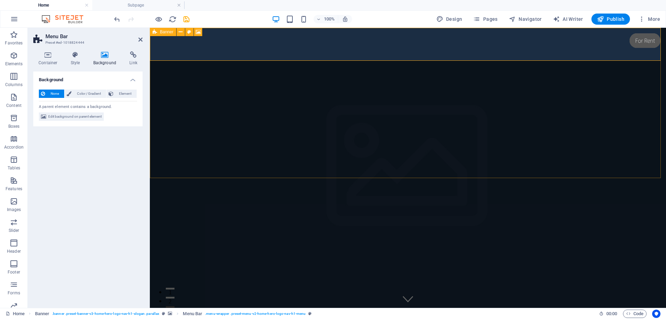
click at [156, 32] on icon at bounding box center [155, 32] width 5 height 8
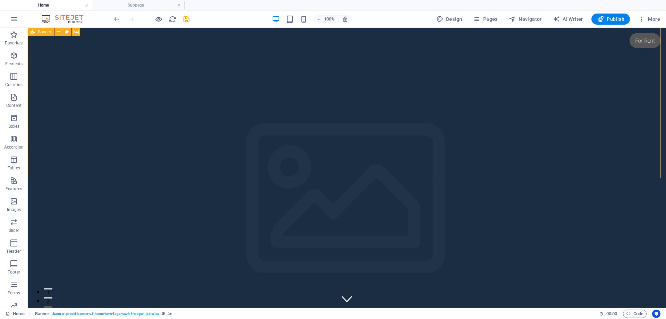
click at [34, 33] on icon at bounding box center [33, 32] width 5 height 8
click at [59, 32] on icon at bounding box center [59, 31] width 4 height 7
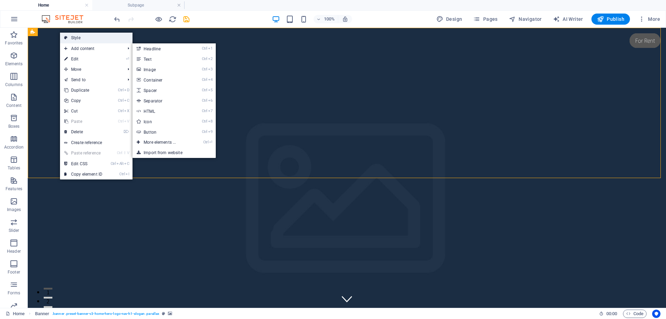
click at [119, 41] on link "Style" at bounding box center [96, 38] width 73 height 10
select select "preset-banner-v3-home-hero-logo-nav-h1-slogan"
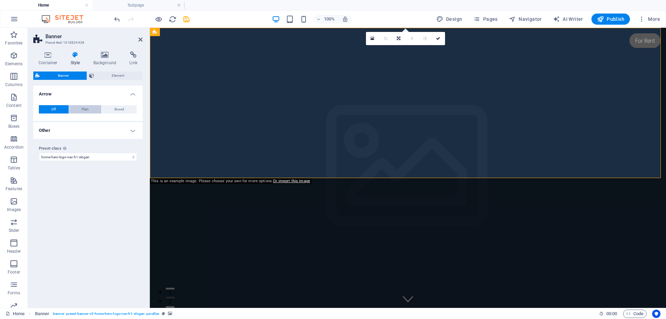
click at [84, 110] on span "Plain" at bounding box center [85, 109] width 7 height 8
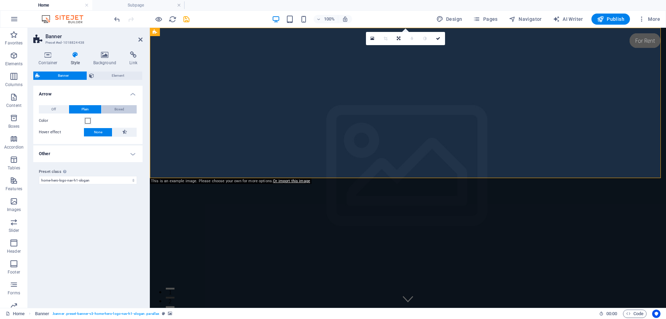
click at [118, 110] on span "Boxed" at bounding box center [119, 109] width 10 height 8
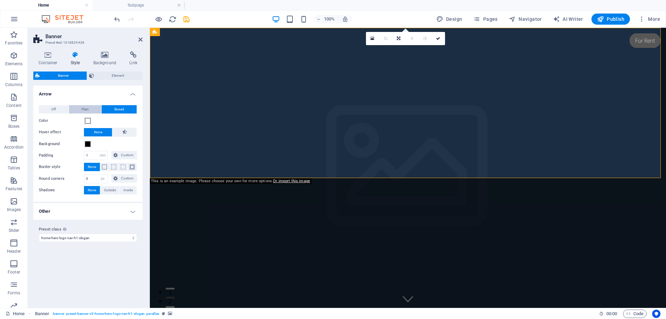
click at [79, 111] on button "Plain" at bounding box center [85, 109] width 33 height 8
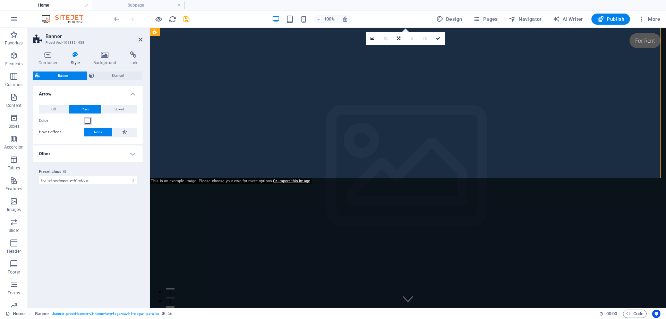
click at [87, 122] on span at bounding box center [88, 121] width 6 height 6
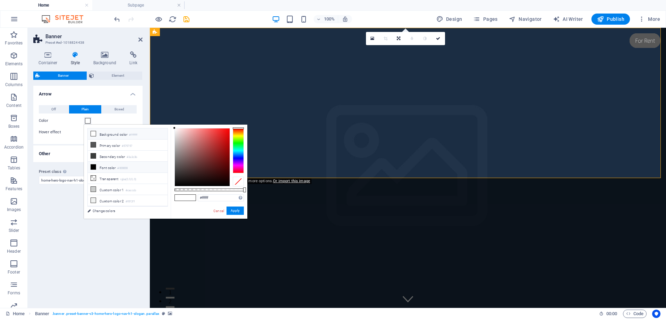
click at [99, 167] on li "Font color #000000" at bounding box center [128, 167] width 80 height 11
type input "#000000"
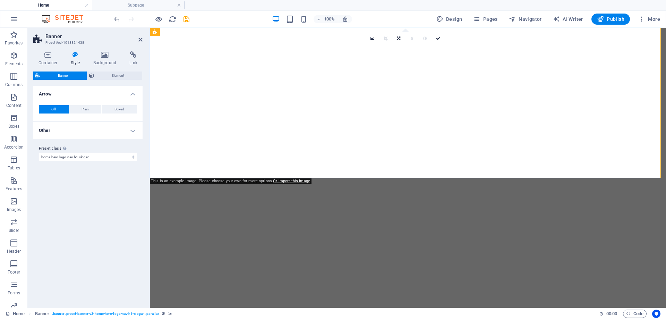
select select "preset-banner-v3-home-hero-logo-nav-h1-slogan"
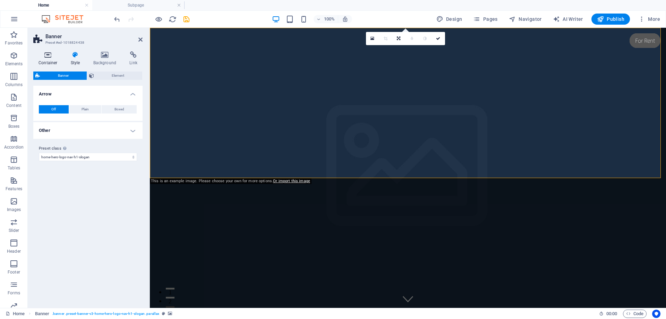
click at [48, 60] on h4 "Container" at bounding box center [49, 58] width 32 height 15
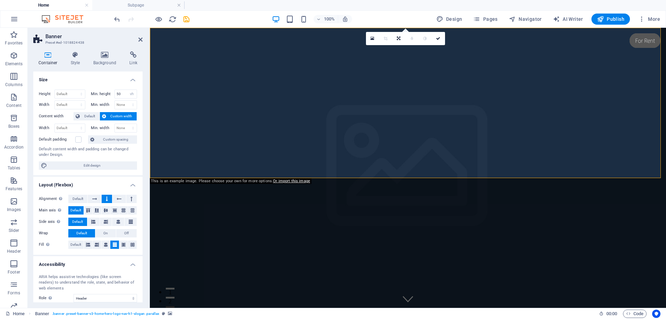
click at [143, 40] on aside "Banner Preset #ed-1018824438 Container Style Background Link Size Height Defaul…" at bounding box center [89, 168] width 122 height 280
click at [140, 41] on icon at bounding box center [140, 40] width 4 height 6
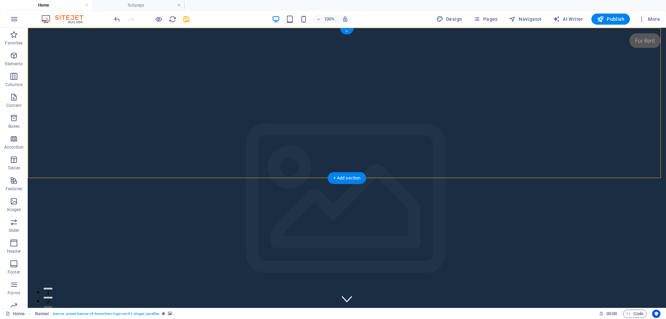
click at [345, 30] on div "+" at bounding box center [347, 31] width 14 height 6
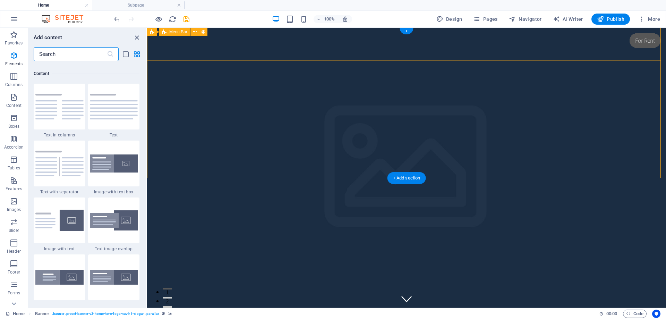
scroll to position [1214, 0]
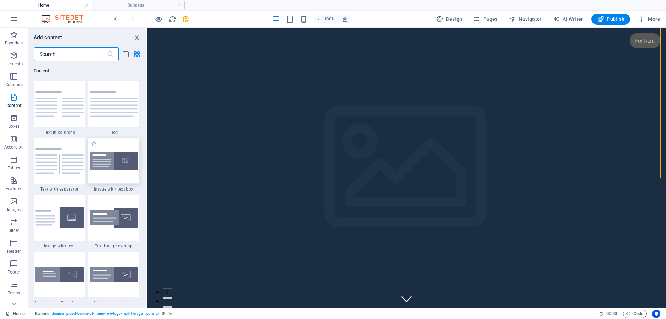
click at [108, 165] on img at bounding box center [114, 161] width 48 height 18
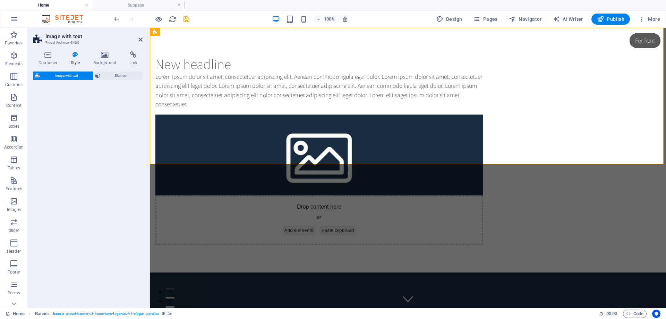
select select "rem"
select select "px"
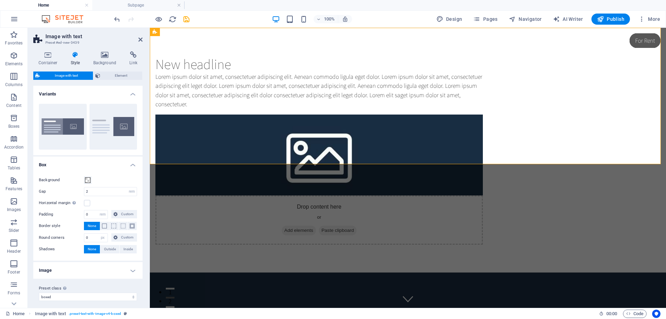
click at [143, 42] on aside "Image with text Preset #ed-new-3439 Container Style Background Link Size Height…" at bounding box center [89, 168] width 122 height 280
click at [142, 41] on icon at bounding box center [140, 40] width 4 height 6
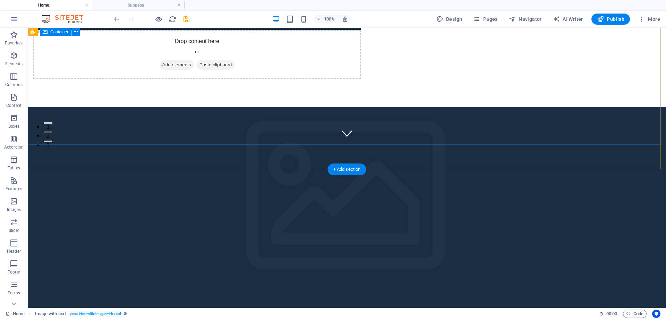
scroll to position [0, 0]
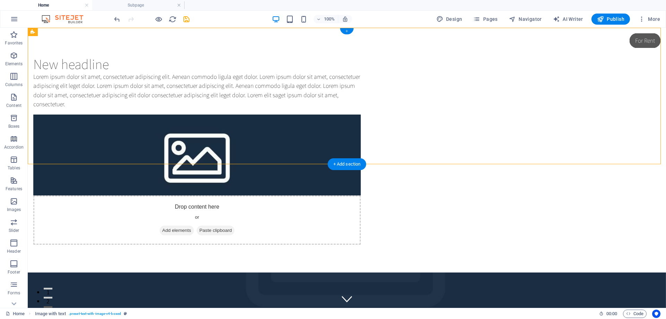
click at [349, 29] on div "+" at bounding box center [347, 31] width 14 height 6
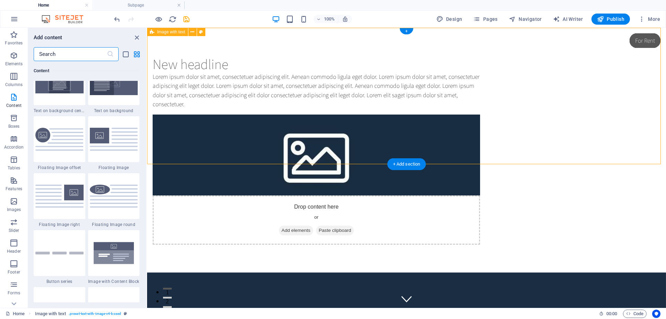
scroll to position [1457, 0]
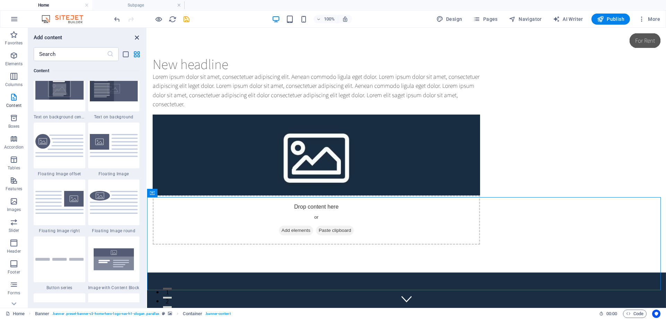
click at [134, 35] on icon "close panel" at bounding box center [137, 38] width 8 height 8
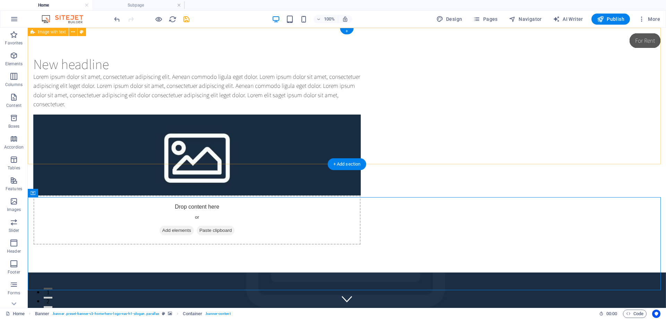
click at [555, 111] on div "New headline Lorem ipsum dolor sit amet, consectetuer adipiscing elit. Aenean c…" at bounding box center [347, 150] width 638 height 245
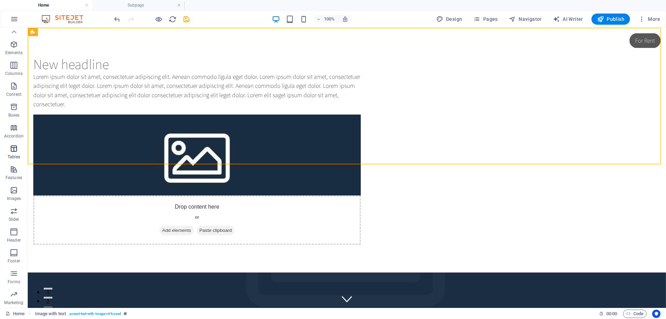
scroll to position [0, 0]
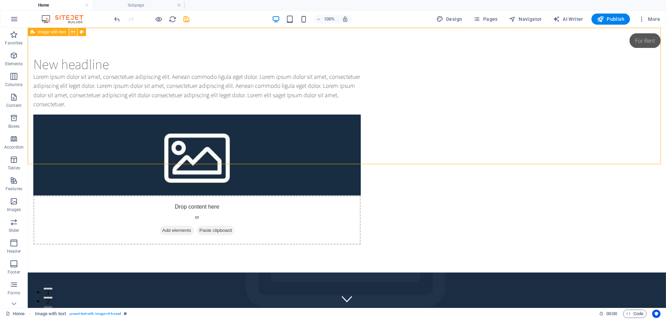
click at [75, 34] on icon at bounding box center [73, 31] width 4 height 7
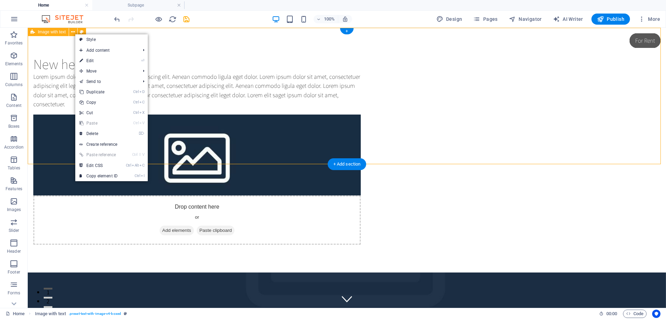
click at [50, 49] on div "New headline Lorem ipsum dolor sit amet, consectetuer adipiscing elit. Aenean c…" at bounding box center [347, 150] width 638 height 245
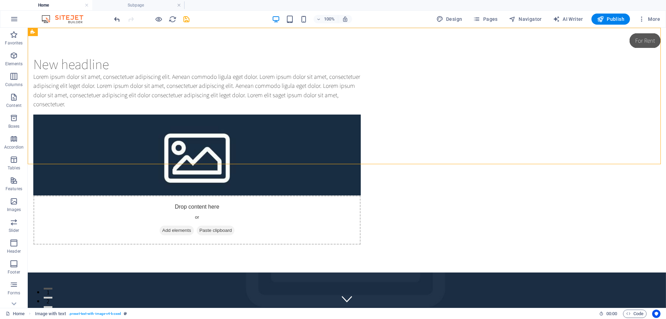
click at [117, 16] on icon "undo" at bounding box center [117, 19] width 8 height 8
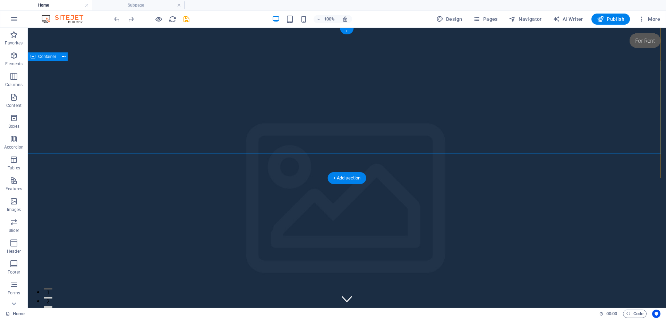
click at [61, 58] on button at bounding box center [63, 56] width 8 height 8
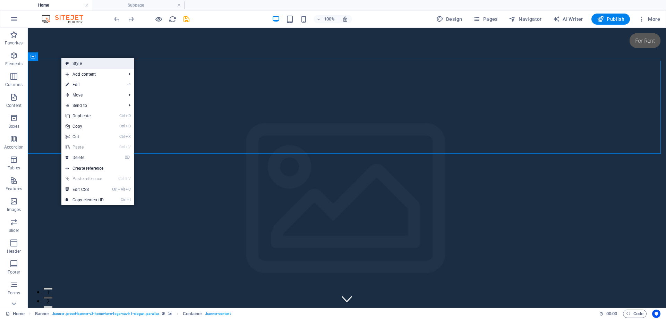
click at [75, 63] on link "Style" at bounding box center [97, 63] width 73 height 10
select select "preset-banner-v3-home-hero-logo-nav-h1-slogan"
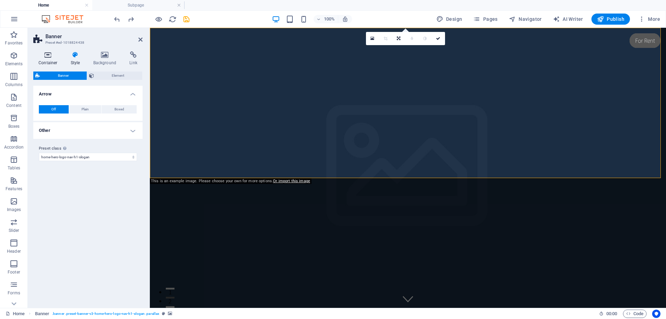
click at [50, 56] on icon at bounding box center [47, 54] width 29 height 7
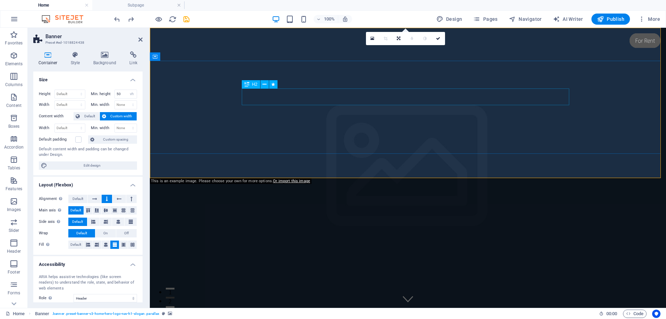
drag, startPoint x: 275, startPoint y: 89, endPoint x: 397, endPoint y: 95, distance: 121.9
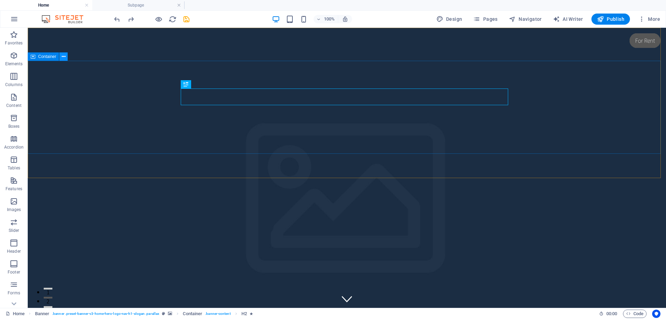
click at [62, 58] on icon at bounding box center [64, 56] width 4 height 7
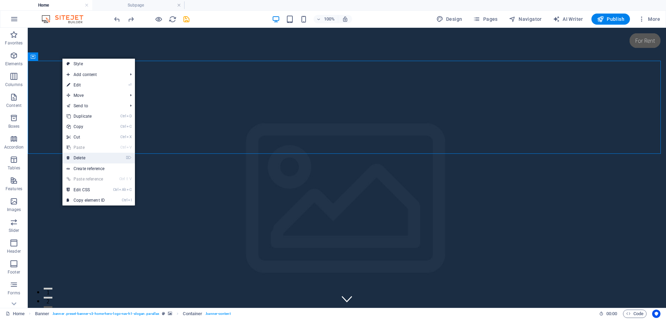
click at [92, 157] on link "⌦ Delete" at bounding box center [85, 158] width 46 height 10
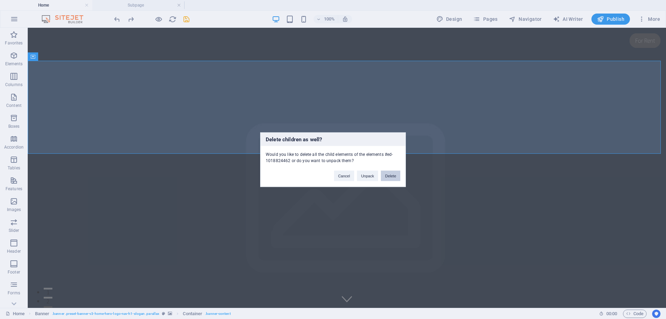
drag, startPoint x: 391, startPoint y: 176, endPoint x: 362, endPoint y: 150, distance: 39.5
click at [391, 176] on button "Delete" at bounding box center [390, 175] width 19 height 10
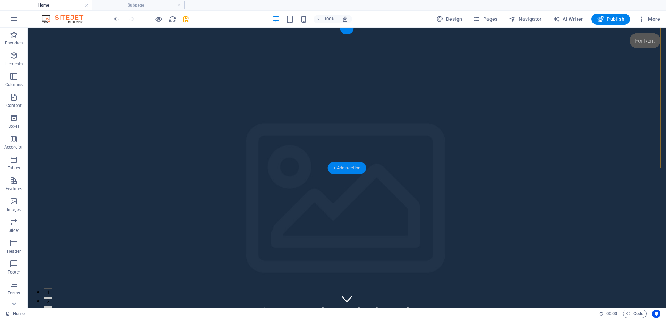
drag, startPoint x: 339, startPoint y: 165, endPoint x: 192, endPoint y: 138, distance: 149.6
click at [339, 165] on div "+ Add section" at bounding box center [347, 168] width 39 height 12
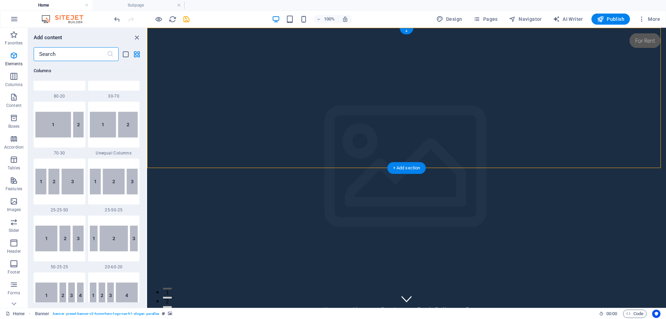
scroll to position [1214, 0]
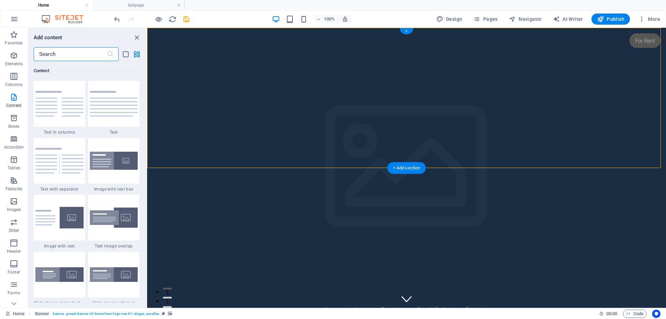
click at [360, 69] on figure at bounding box center [406, 168] width 519 height 280
click at [131, 39] on div "Add content" at bounding box center [87, 37] width 118 height 8
click at [135, 39] on icon "close panel" at bounding box center [137, 38] width 8 height 8
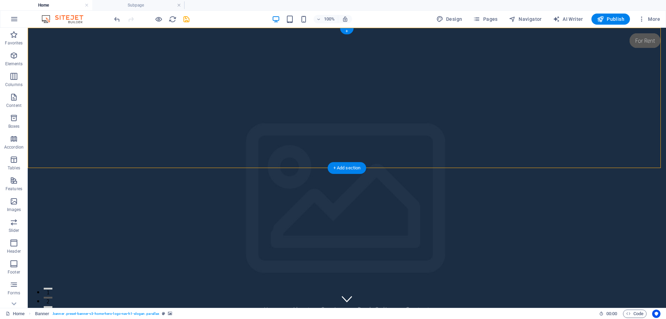
click at [135, 92] on figure at bounding box center [347, 168] width 638 height 280
drag, startPoint x: 299, startPoint y: 57, endPoint x: 334, endPoint y: 51, distance: 36.2
click at [296, 76] on div "[DOMAIN_NAME] Home About Services Book Online Contact" at bounding box center [347, 188] width 638 height 320
click at [346, 32] on div "+" at bounding box center [347, 31] width 14 height 6
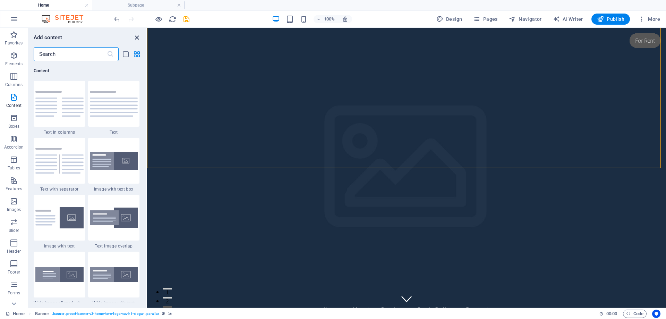
click at [135, 39] on icon "close panel" at bounding box center [137, 38] width 8 height 8
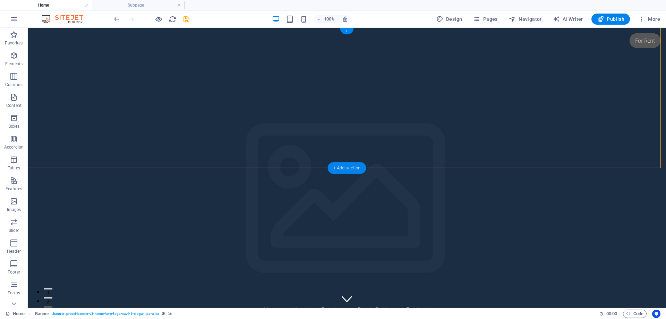
drag, startPoint x: 346, startPoint y: 165, endPoint x: 196, endPoint y: 138, distance: 151.9
click at [346, 165] on div "+ Add section" at bounding box center [347, 168] width 39 height 12
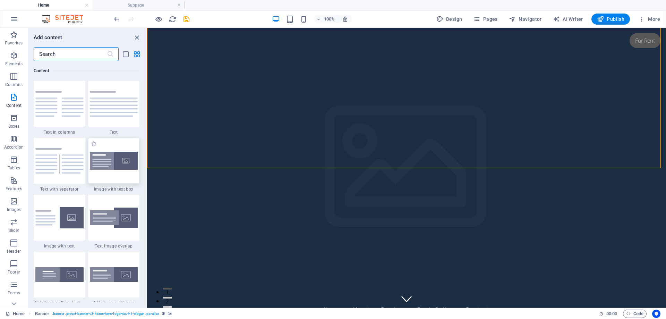
click at [117, 169] on img at bounding box center [114, 161] width 48 height 18
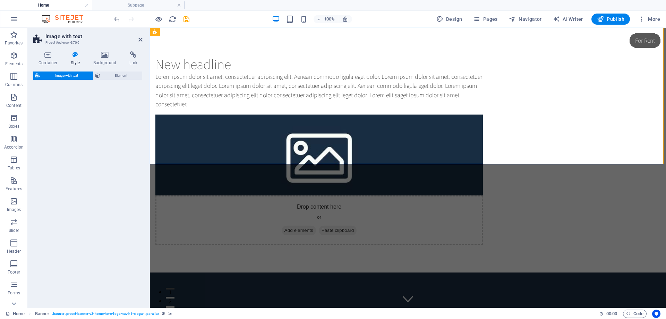
select select "rem"
select select "px"
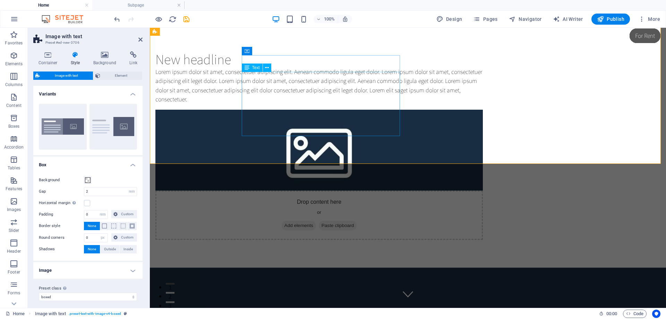
scroll to position [0, 0]
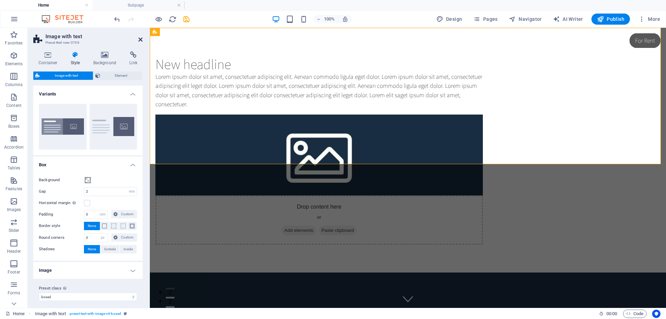
drag, startPoint x: 138, startPoint y: 37, endPoint x: 111, endPoint y: 11, distance: 37.6
click at [138, 37] on icon at bounding box center [140, 40] width 4 height 6
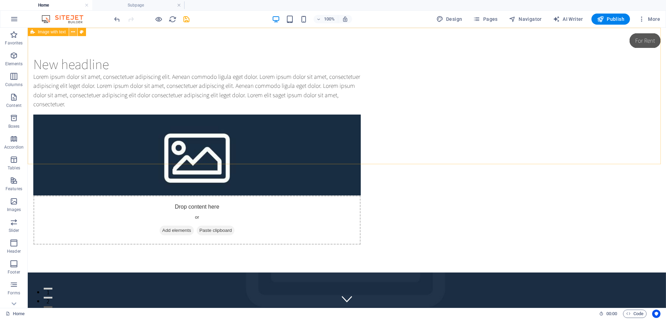
click at [76, 34] on button at bounding box center [73, 32] width 8 height 8
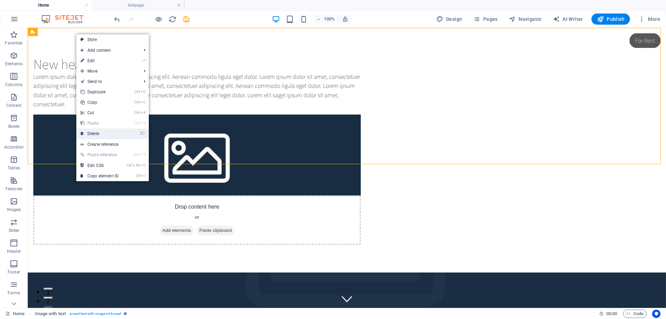
click at [102, 131] on link "⌦ Delete" at bounding box center [99, 133] width 46 height 10
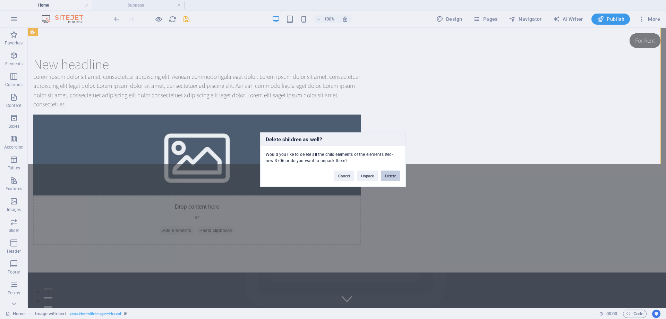
drag, startPoint x: 385, startPoint y: 174, endPoint x: 358, endPoint y: 147, distance: 39.0
click at [385, 174] on button "Delete" at bounding box center [390, 175] width 19 height 10
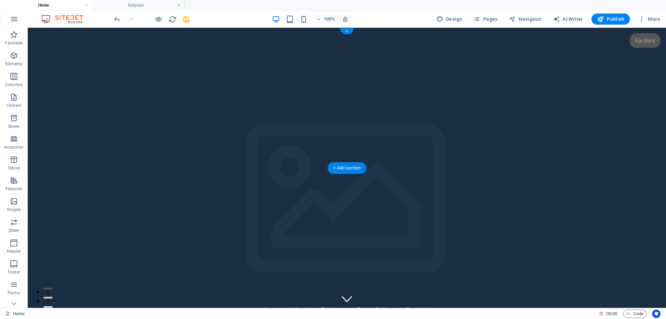
click at [358, 131] on figure at bounding box center [347, 168] width 638 height 280
drag, startPoint x: 394, startPoint y: 167, endPoint x: 92, endPoint y: 158, distance: 301.6
click at [373, 155] on figure at bounding box center [347, 168] width 638 height 280
drag, startPoint x: 34, startPoint y: 167, endPoint x: 41, endPoint y: 153, distance: 16.0
click at [39, 154] on figure at bounding box center [347, 168] width 638 height 280
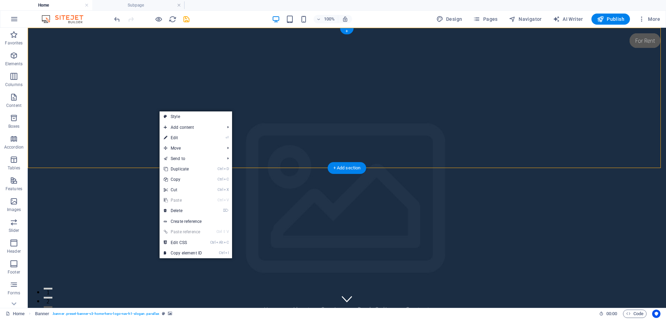
drag, startPoint x: 292, startPoint y: 77, endPoint x: 359, endPoint y: 70, distance: 67.7
click at [292, 78] on figure at bounding box center [347, 168] width 638 height 280
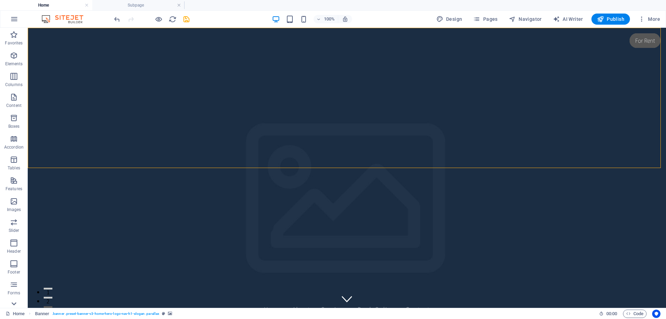
click at [17, 306] on icon at bounding box center [14, 304] width 10 height 10
click at [17, 306] on span "Collections" at bounding box center [14, 298] width 28 height 17
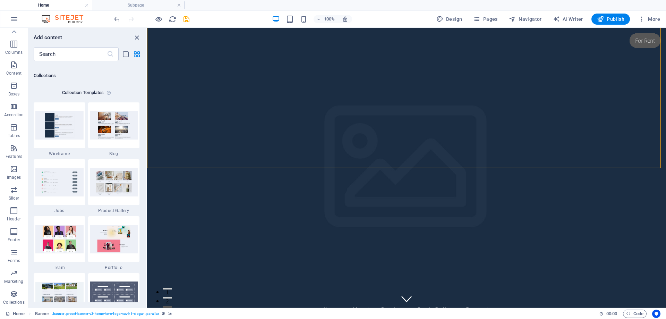
scroll to position [6350, 0]
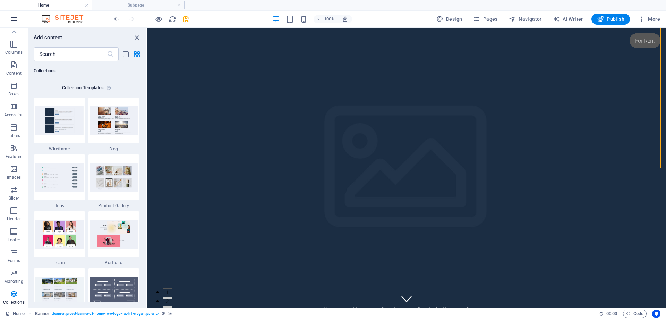
click at [9, 24] on button "button" at bounding box center [14, 19] width 17 height 17
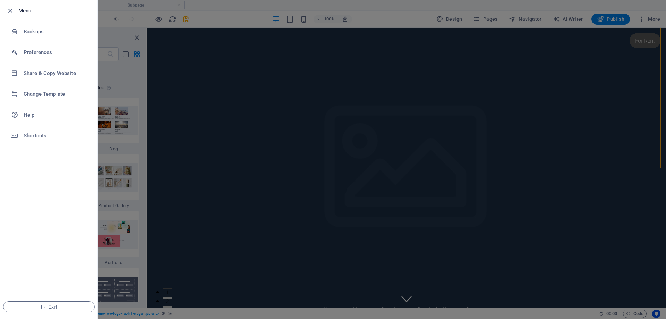
click at [9, 24] on li "Backups" at bounding box center [48, 31] width 97 height 21
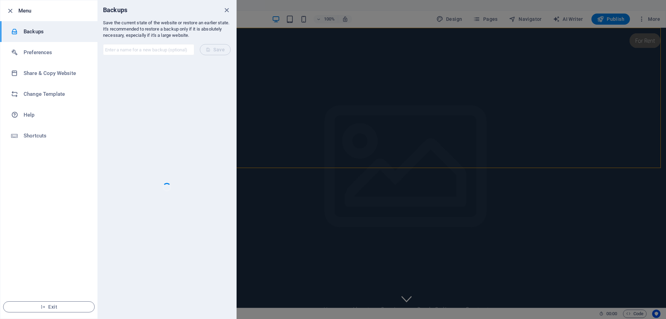
click at [15, 16] on li "Menu" at bounding box center [48, 10] width 97 height 21
click at [9, 12] on icon "button" at bounding box center [10, 11] width 8 height 8
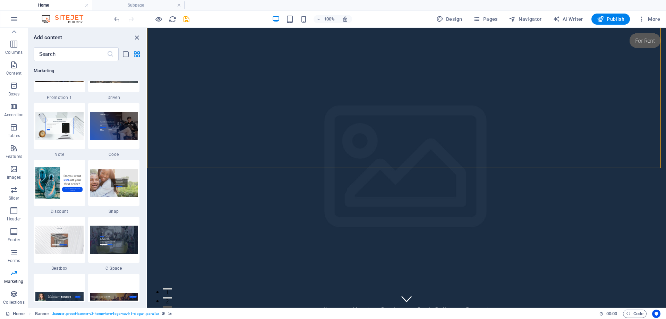
scroll to position [6038, 0]
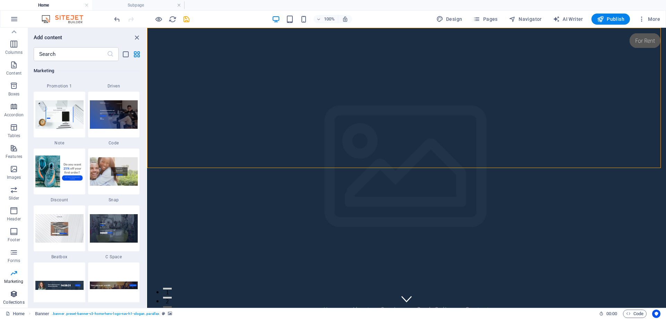
click at [18, 300] on p "Collections" at bounding box center [13, 302] width 21 height 6
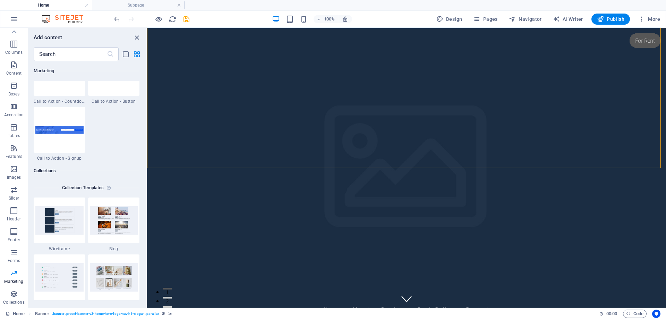
scroll to position [6246, 0]
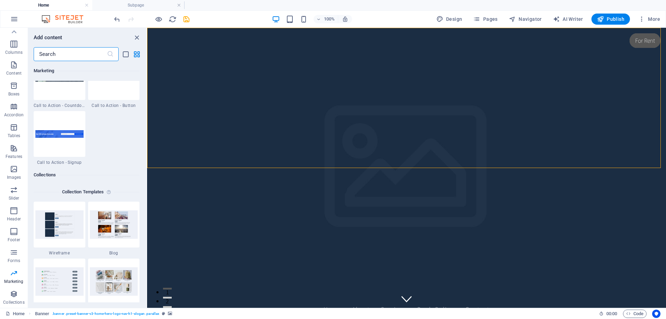
click at [73, 54] on input "text" at bounding box center [70, 54] width 73 height 14
click at [72, 53] on input "text" at bounding box center [70, 54] width 73 height 14
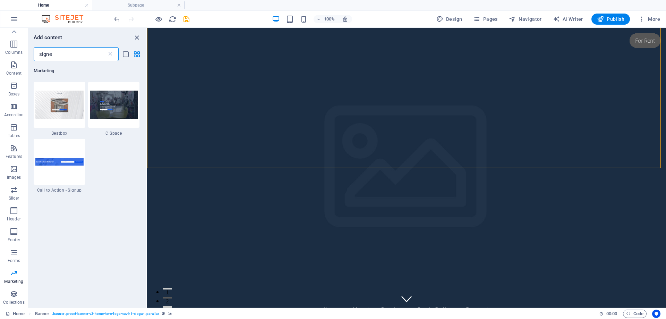
scroll to position [0, 0]
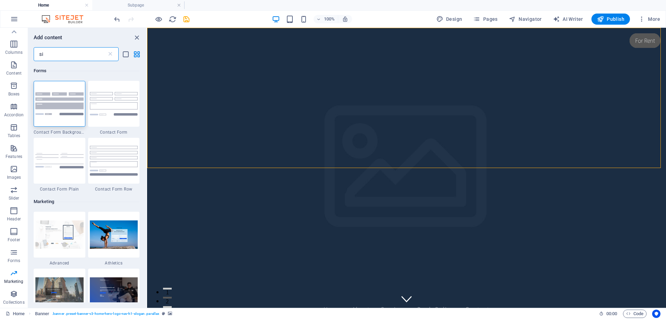
type input "s"
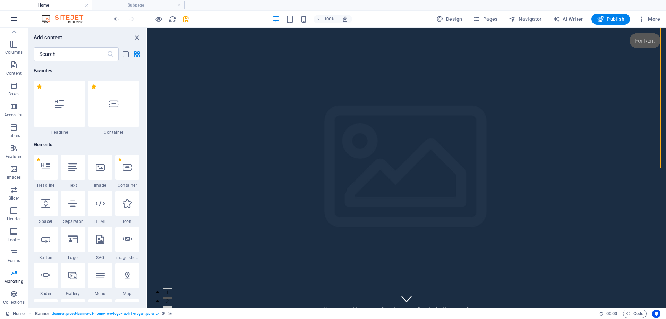
click at [11, 22] on icon "button" at bounding box center [14, 19] width 8 height 8
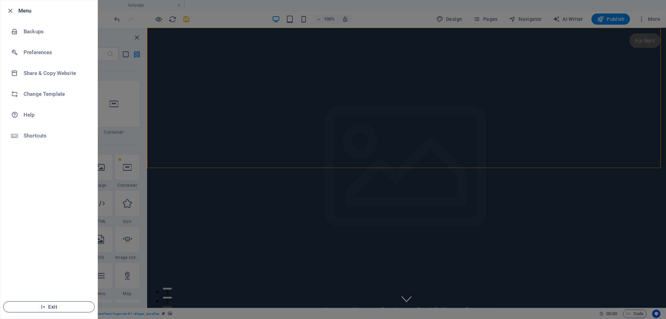
click at [56, 306] on span "Exit" at bounding box center [49, 307] width 80 height 6
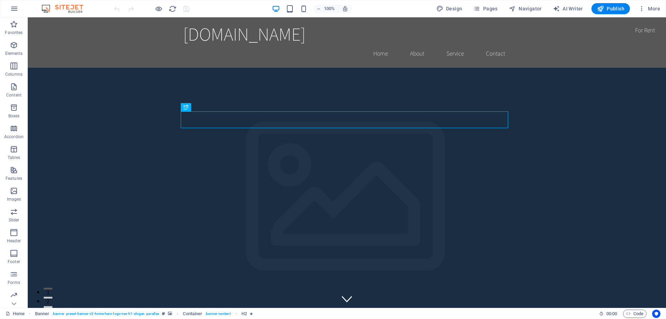
click at [68, 11] on img at bounding box center [66, 9] width 52 height 8
click at [644, 8] on icon "button" at bounding box center [641, 8] width 7 height 7
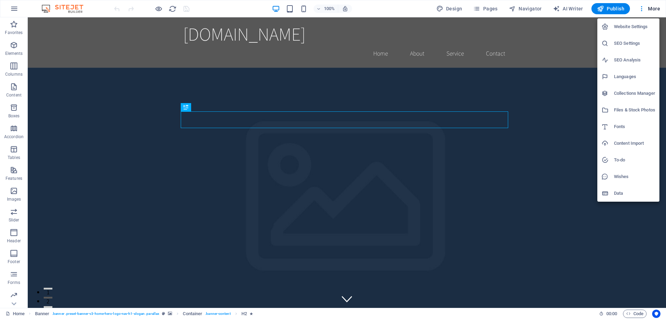
click at [634, 23] on h6 "Website Settings" at bounding box center [634, 27] width 41 height 8
select select "165"
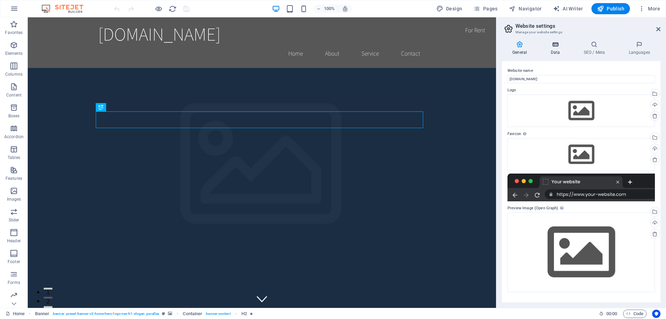
click at [552, 54] on h4 "Data" at bounding box center [556, 48] width 33 height 15
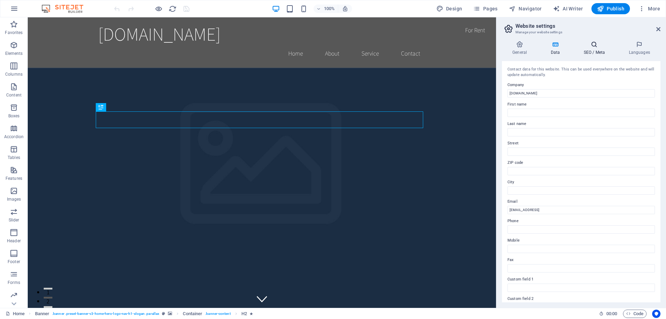
click at [591, 53] on h4 "SEO / Meta" at bounding box center [595, 48] width 45 height 15
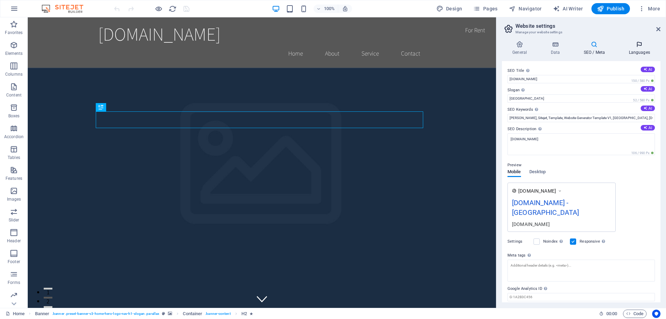
click at [643, 51] on h4 "Languages" at bounding box center [639, 48] width 42 height 15
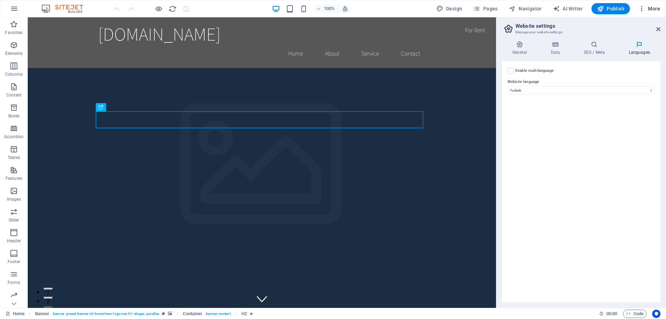
click at [650, 8] on span "More" at bounding box center [649, 8] width 22 height 7
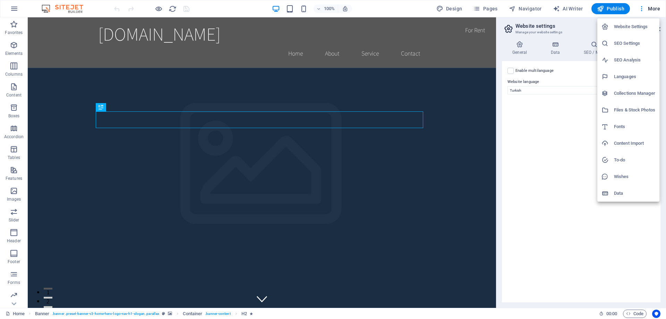
click at [475, 10] on div at bounding box center [333, 159] width 666 height 319
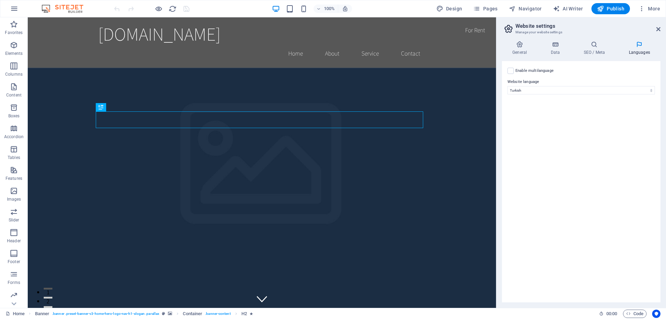
click at [552, 115] on div "Enable multilanguage To disable multilanguage delete all languages until only o…" at bounding box center [581, 181] width 159 height 241
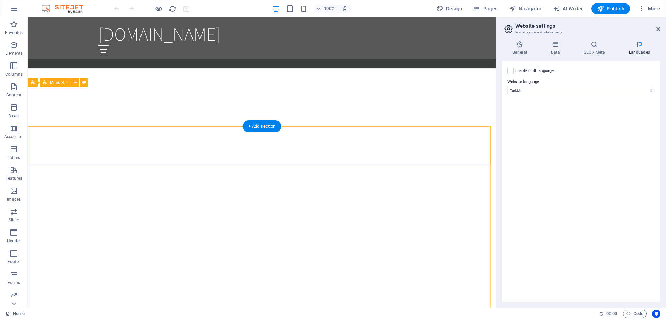
scroll to position [989, 0]
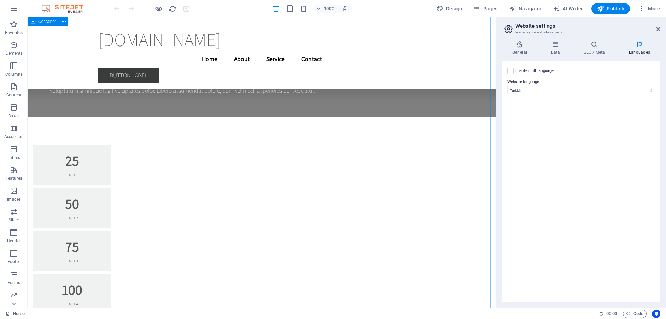
scroll to position [3777, 0]
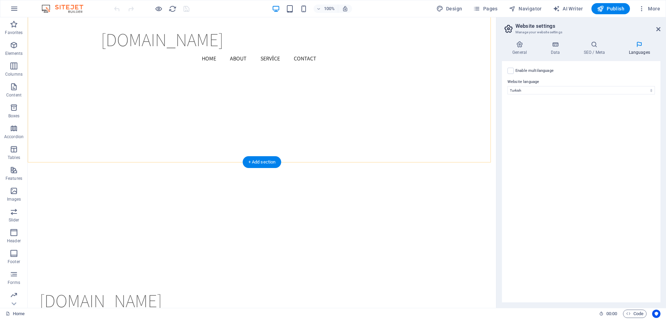
scroll to position [1096, 0]
